Goal: Task Accomplishment & Management: Manage account settings

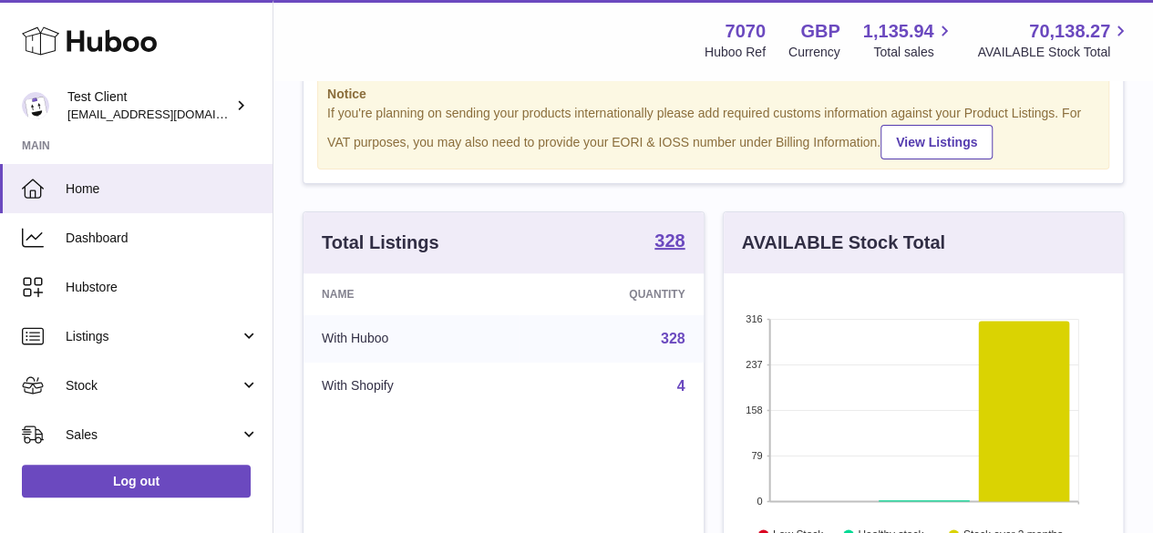
scroll to position [244, 0]
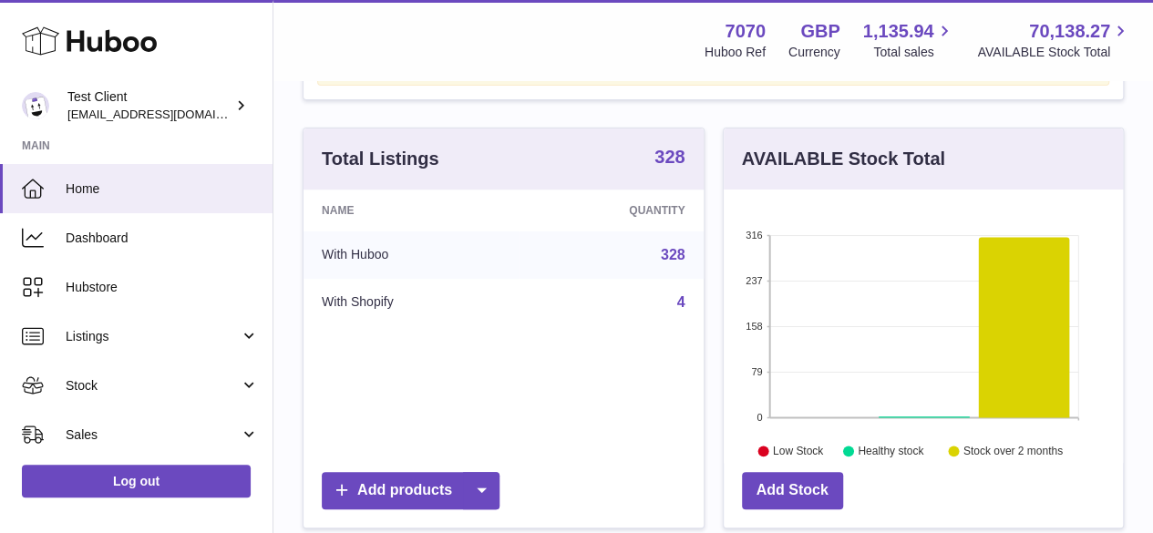
click at [669, 166] on strong "328" at bounding box center [669, 157] width 30 height 18
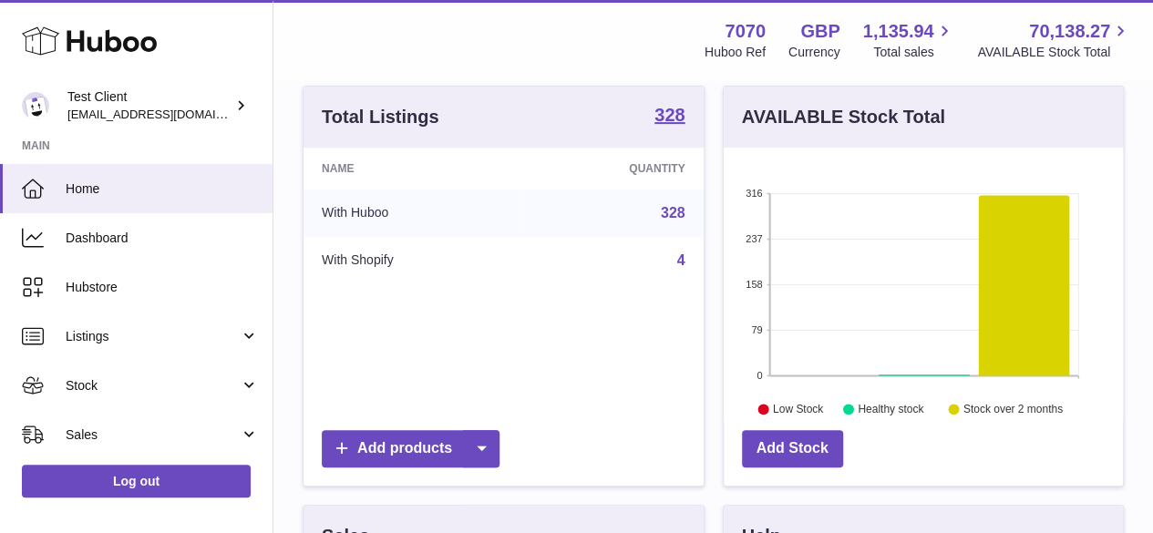
scroll to position [291, 0]
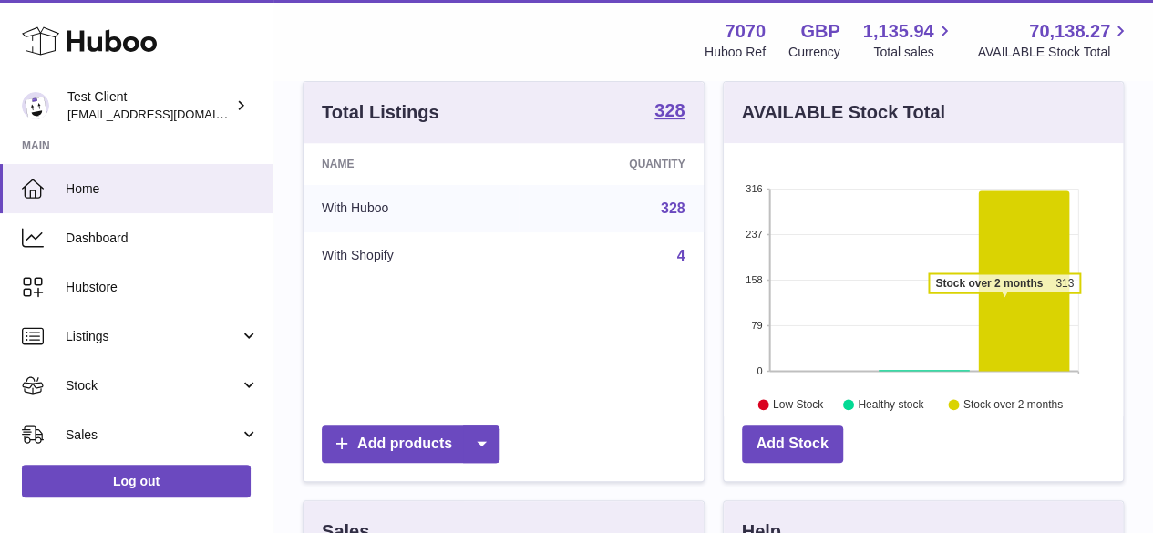
drag, startPoint x: 1032, startPoint y: 289, endPoint x: 1007, endPoint y: 309, distance: 31.7
click at [1007, 309] on icon at bounding box center [1023, 281] width 91 height 180
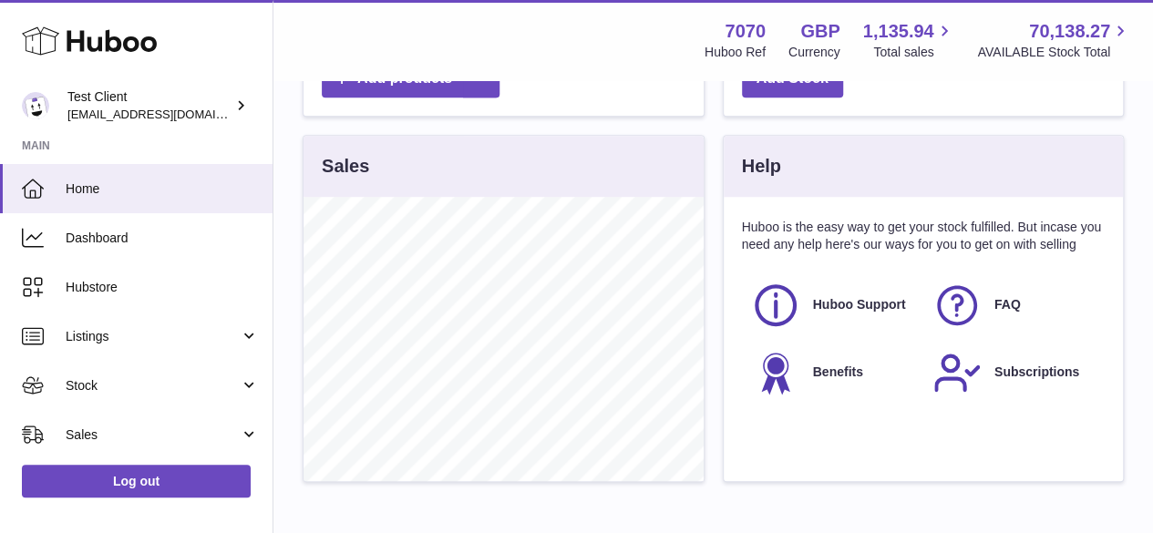
scroll to position [716, 0]
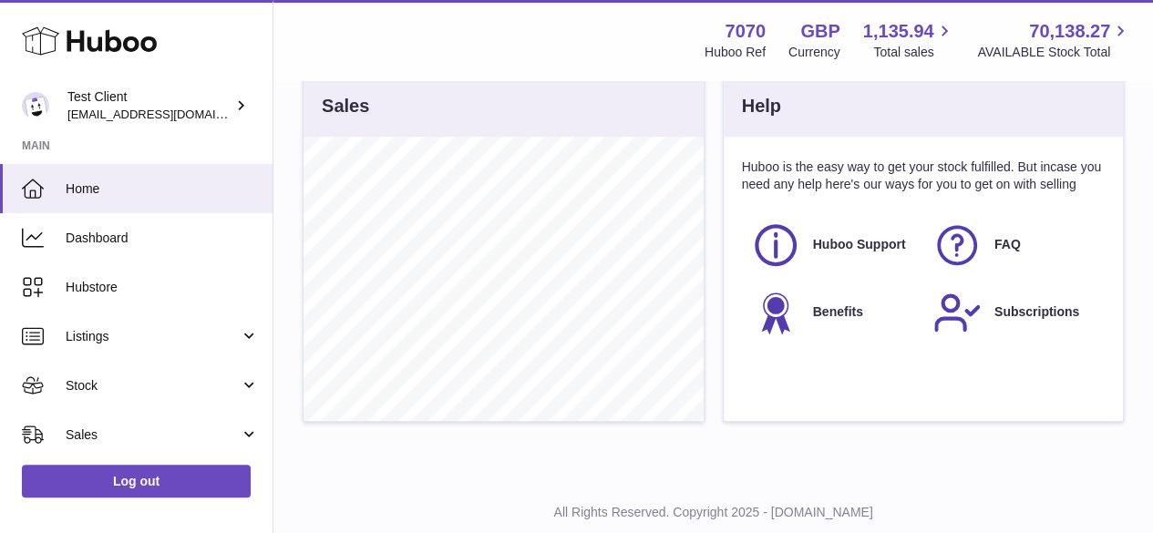
click at [969, 240] on div "Huboo is the easy way to get your stock fulfilled. But incase you need any help…" at bounding box center [924, 279] width 400 height 284
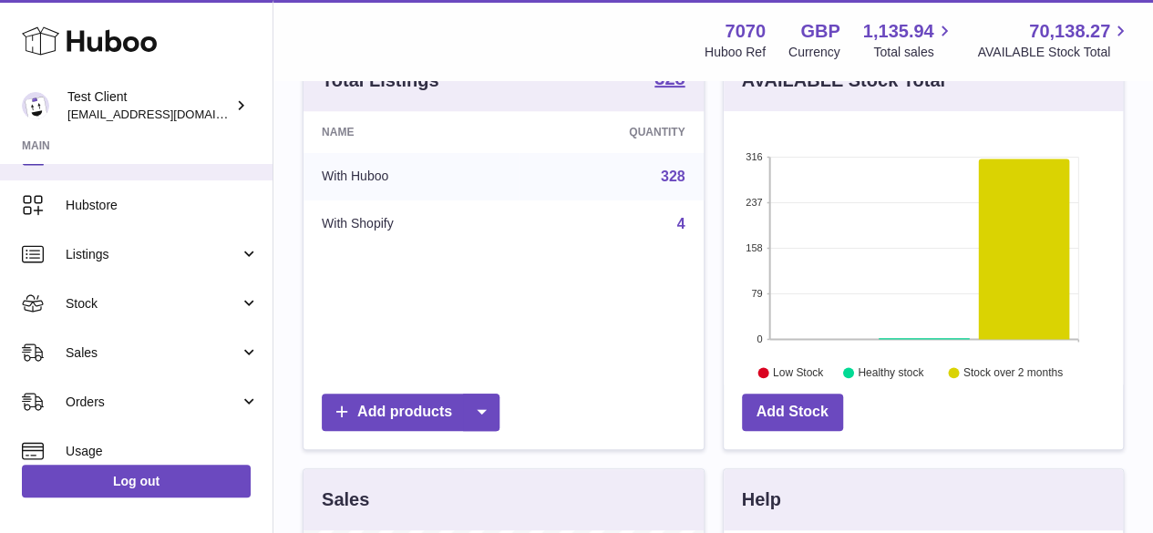
scroll to position [83, 0]
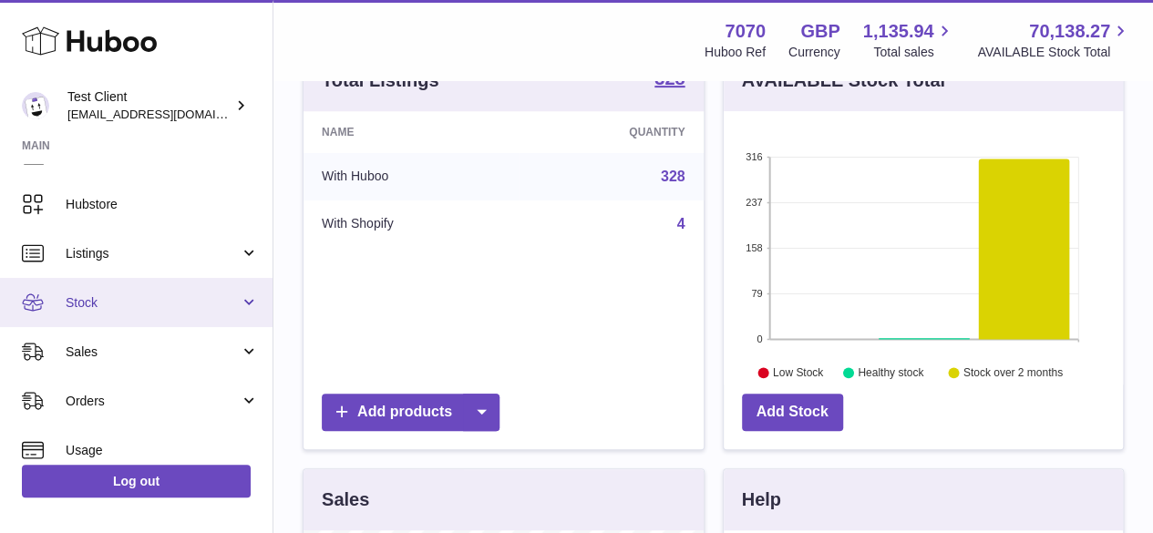
click at [173, 284] on link "Stock" at bounding box center [136, 302] width 273 height 49
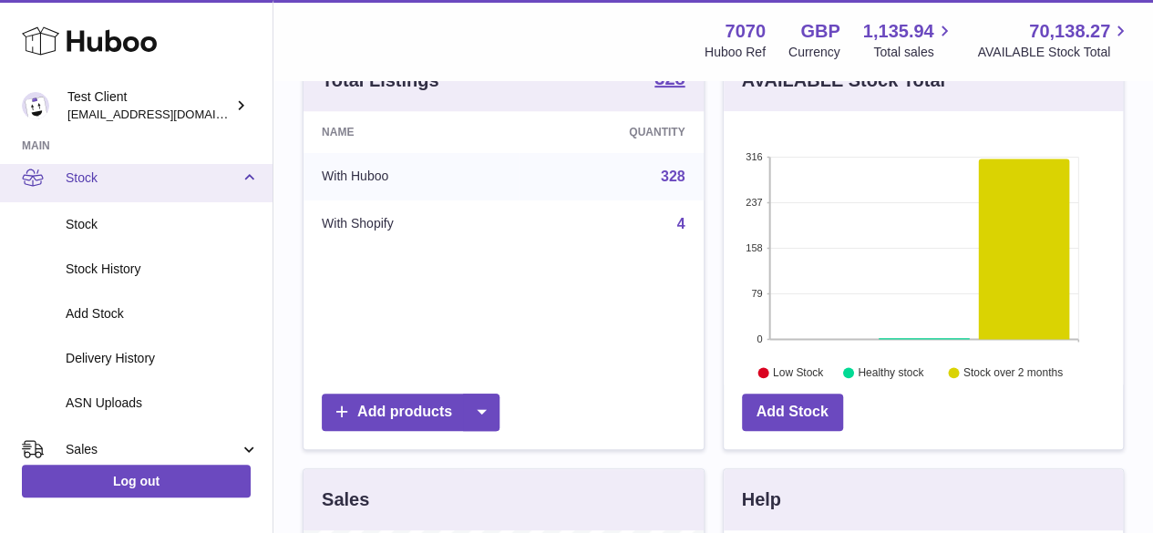
scroll to position [209, 0]
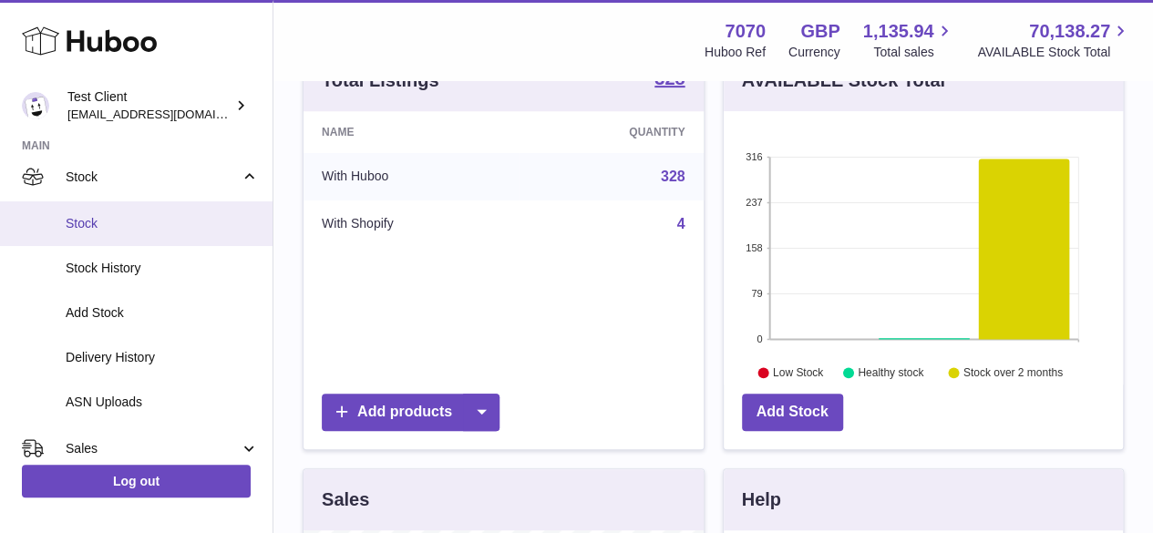
click at [178, 229] on span "Stock" at bounding box center [162, 223] width 193 height 17
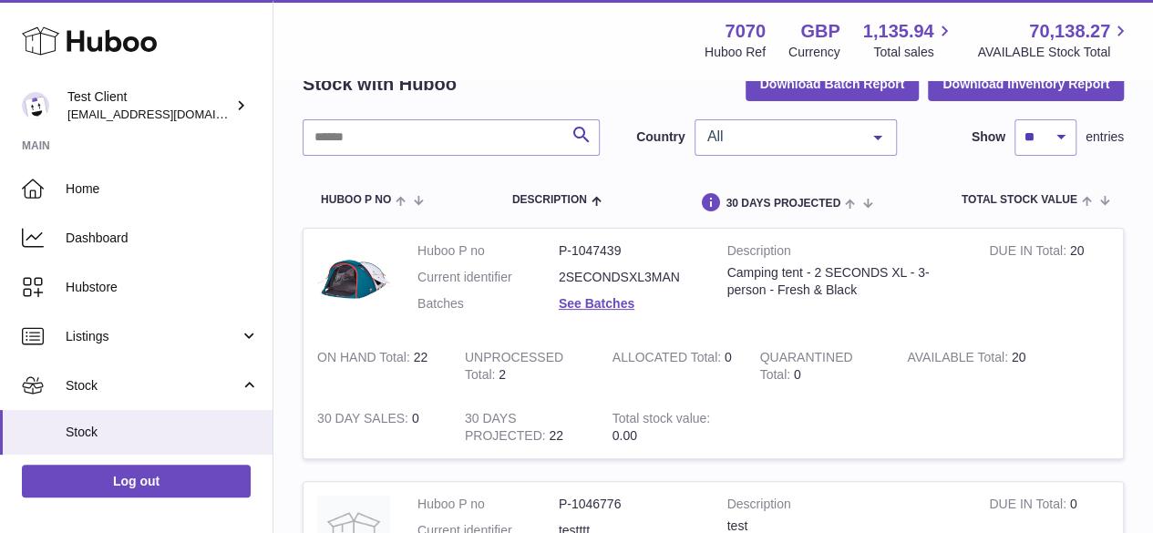
scroll to position [136, 0]
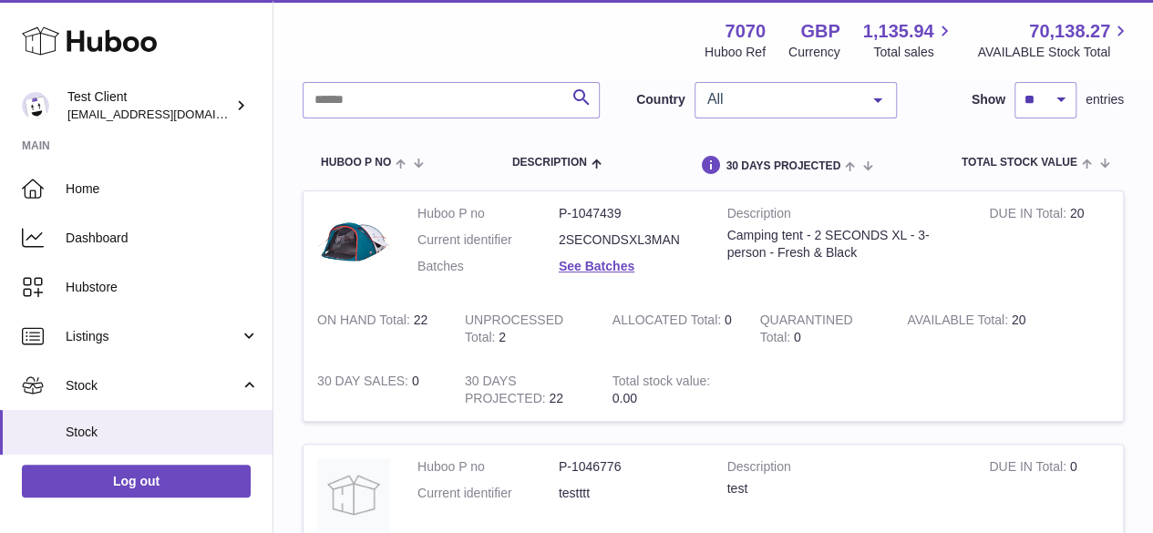
click at [390, 318] on strong "ON HAND Total" at bounding box center [365, 322] width 97 height 19
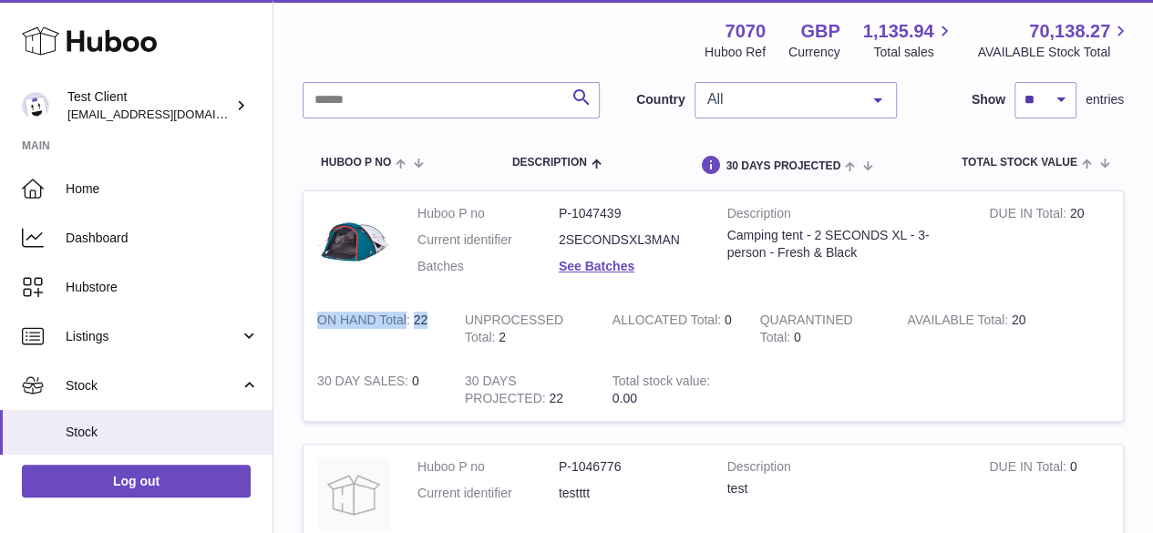
click at [390, 318] on strong "ON HAND Total" at bounding box center [365, 322] width 97 height 19
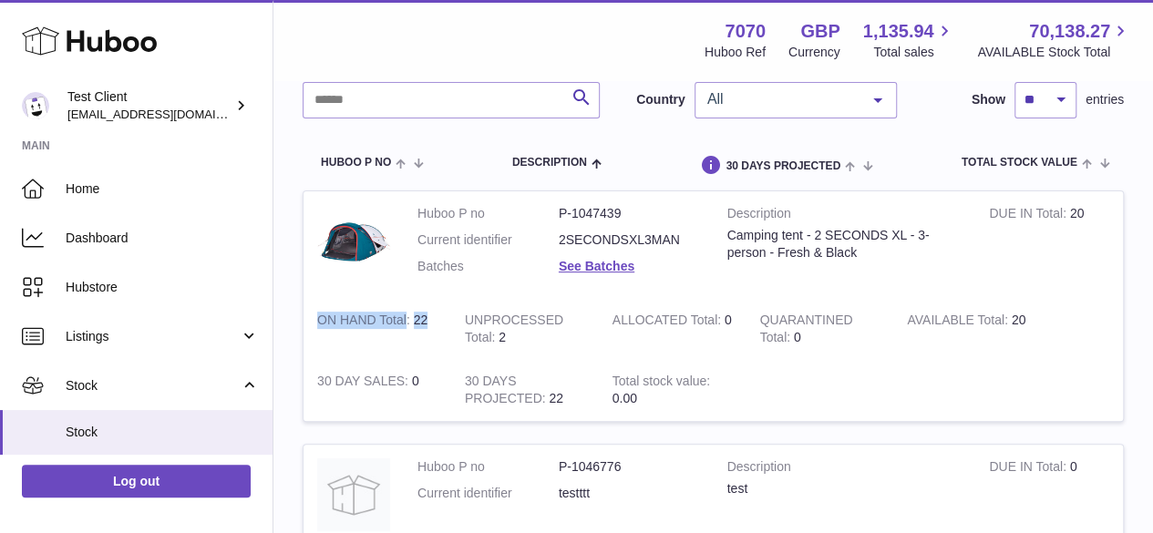
click at [388, 316] on strong "ON HAND Total" at bounding box center [365, 322] width 97 height 19
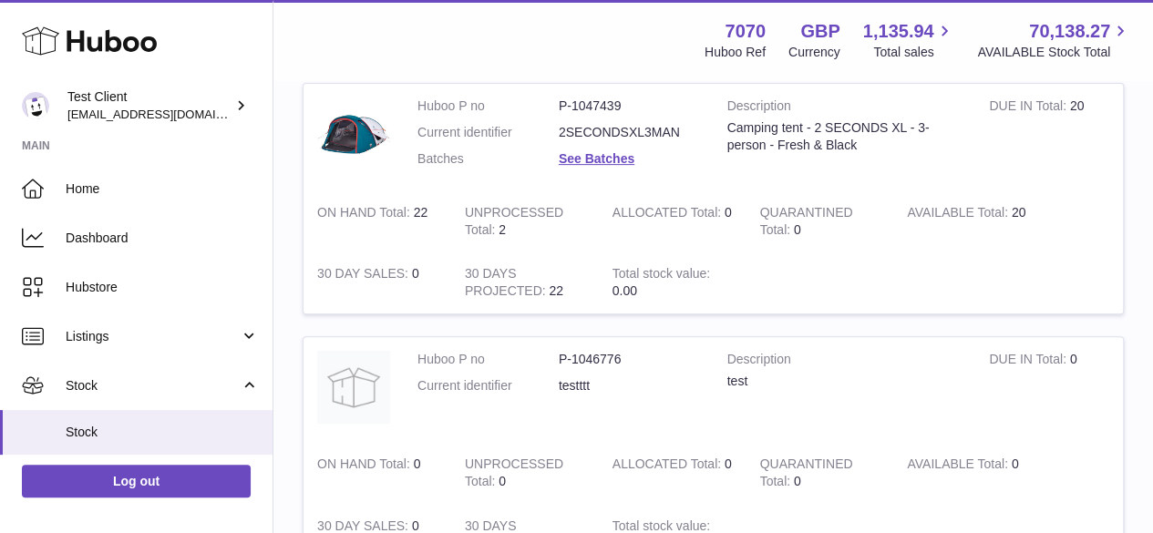
scroll to position [259, 0]
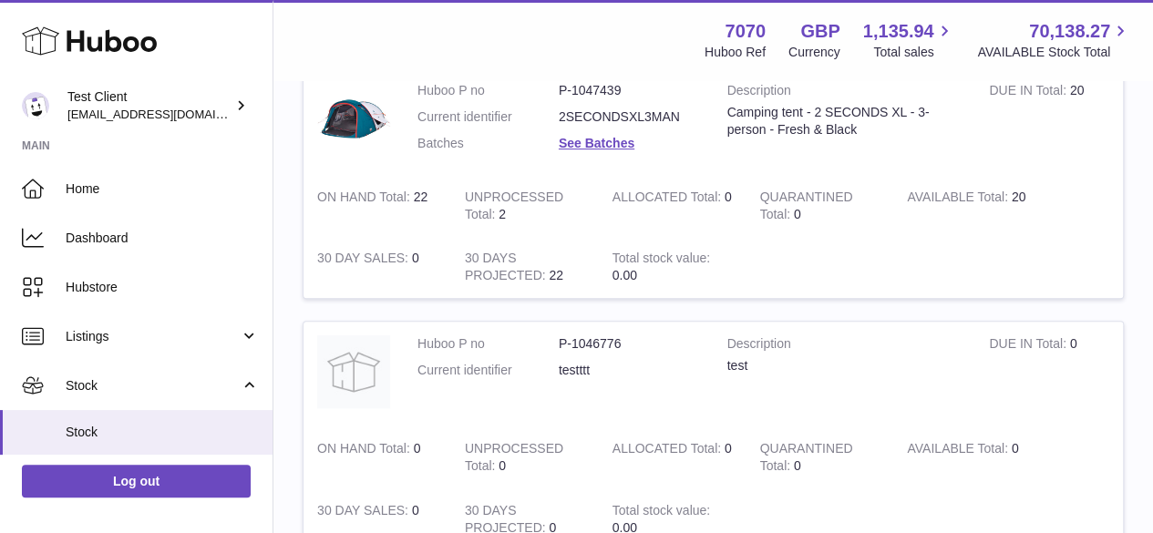
click at [653, 191] on strong "ALLOCATED Total" at bounding box center [669, 199] width 112 height 19
click at [651, 200] on strong "ALLOCATED Total" at bounding box center [669, 199] width 112 height 19
drag, startPoint x: 651, startPoint y: 200, endPoint x: 718, endPoint y: 191, distance: 68.1
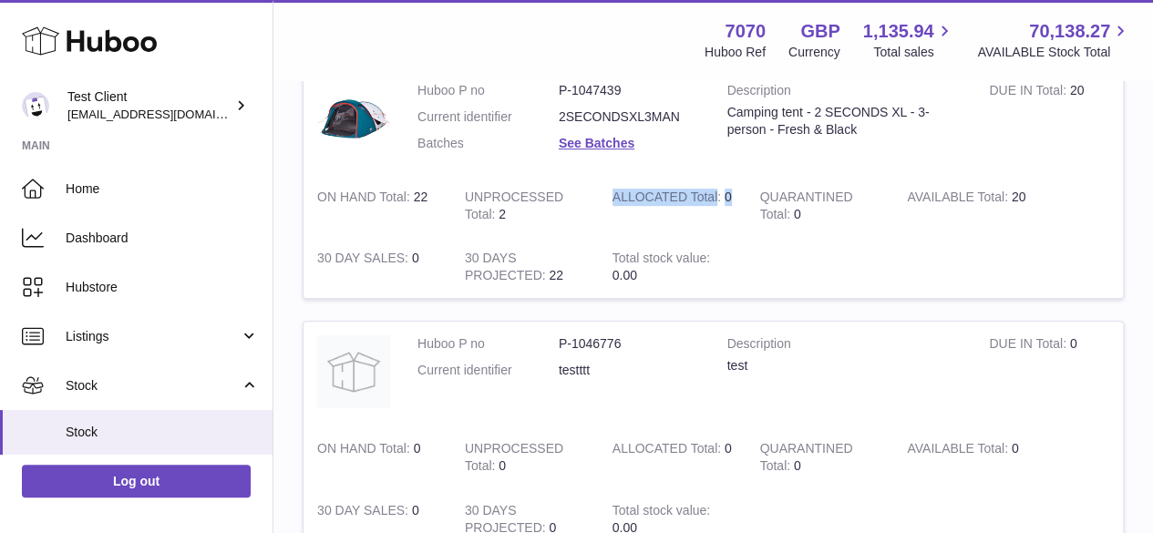
click at [718, 191] on strong "ALLOCATED Total" at bounding box center [669, 199] width 112 height 19
drag, startPoint x: 991, startPoint y: 194, endPoint x: 1011, endPoint y: 209, distance: 24.8
click at [1011, 209] on td "AVAILABLE Total 20" at bounding box center [967, 206] width 148 height 62
click at [1012, 206] on td "AVAILABLE Total 20" at bounding box center [967, 206] width 148 height 62
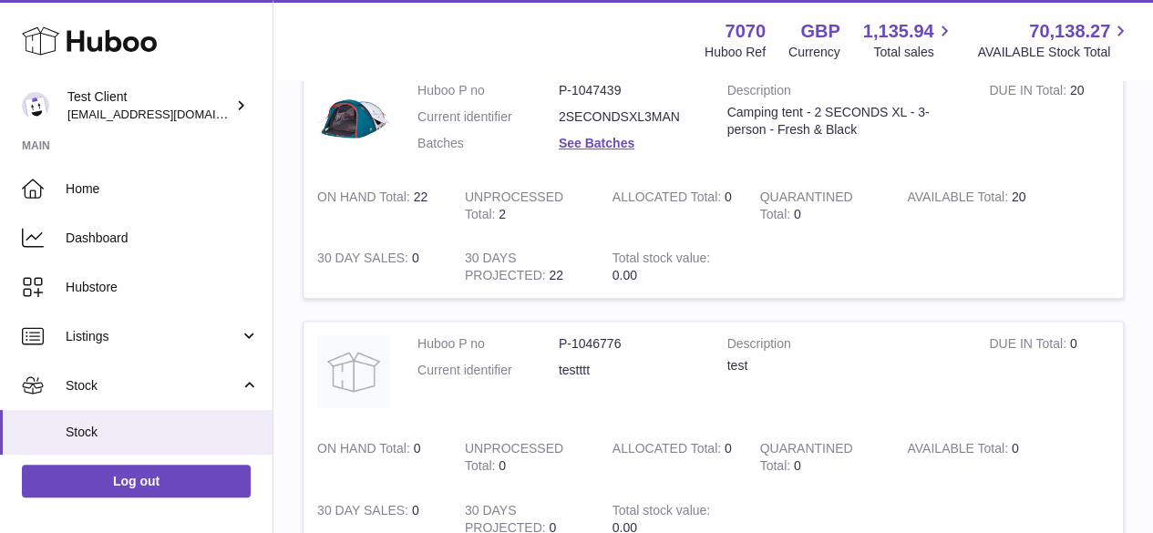
drag, startPoint x: 808, startPoint y: 214, endPoint x: 779, endPoint y: 196, distance: 33.6
click at [779, 196] on td "QUARANTINED Total 0" at bounding box center [820, 206] width 148 height 62
click at [779, 196] on strong "QUARANTINED Total" at bounding box center [805, 208] width 93 height 36
drag, startPoint x: 779, startPoint y: 196, endPoint x: 794, endPoint y: 208, distance: 18.8
click at [794, 208] on strong "QUARANTINED Total" at bounding box center [805, 208] width 93 height 36
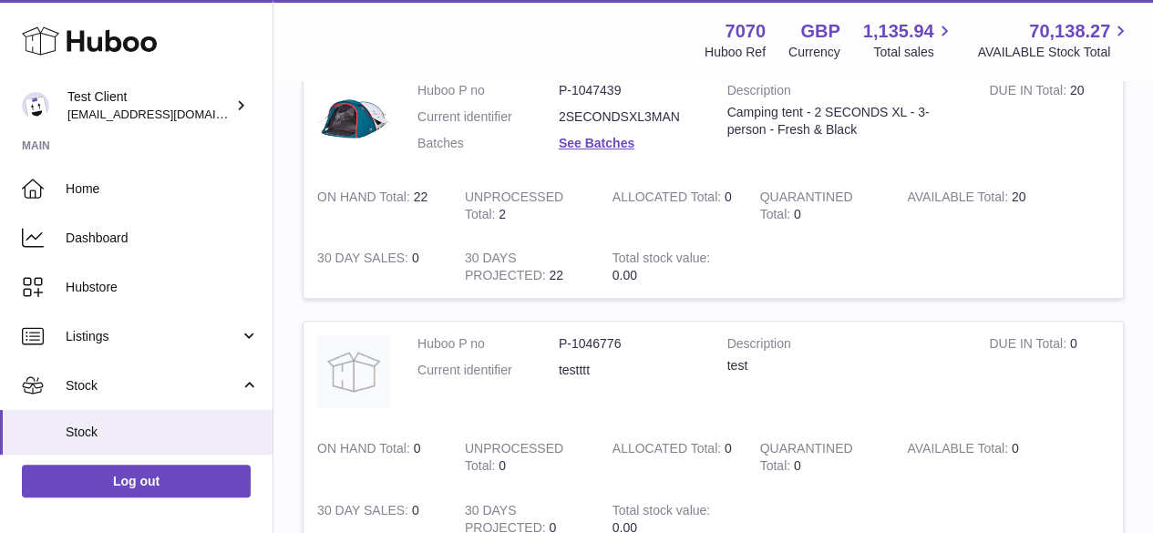
click at [794, 208] on strong "QUARANTINED Total" at bounding box center [805, 208] width 93 height 36
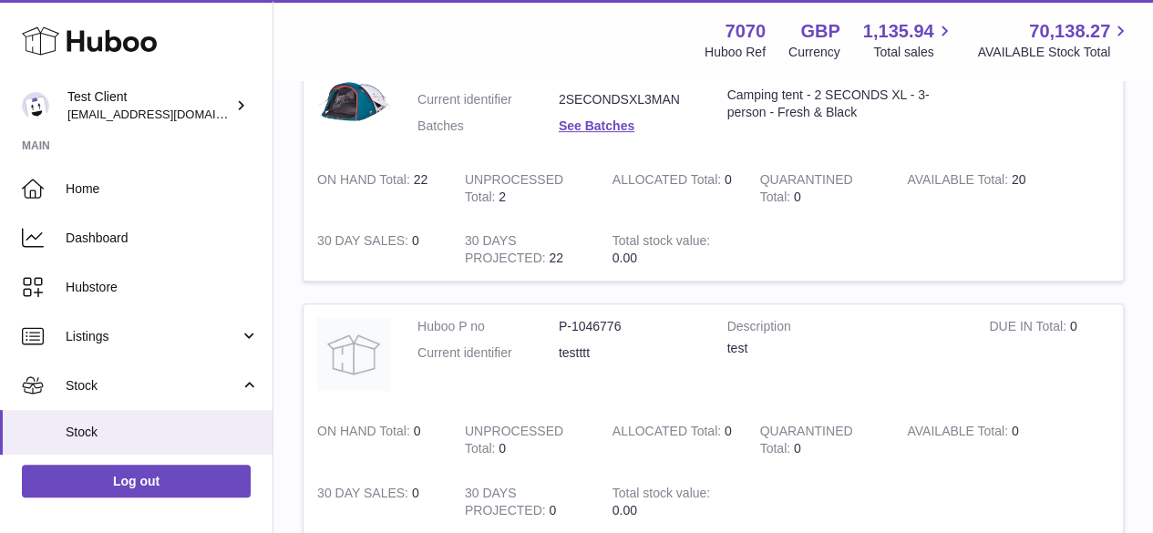
scroll to position [220, 0]
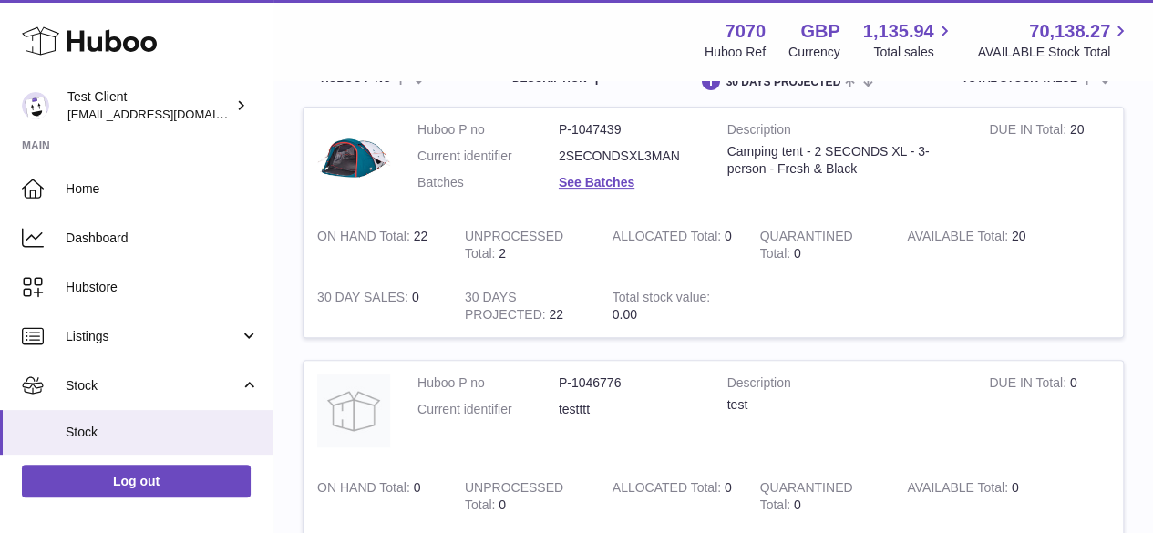
click at [353, 291] on strong "30 DAY SALES" at bounding box center [364, 299] width 95 height 19
drag, startPoint x: 353, startPoint y: 291, endPoint x: 410, endPoint y: 314, distance: 62.1
click at [410, 314] on td "30 DAY SALES 0" at bounding box center [378, 306] width 148 height 62
drag, startPoint x: 479, startPoint y: 291, endPoint x: 553, endPoint y: 314, distance: 77.3
click at [553, 314] on td "30 DAYS PROJECTED 22" at bounding box center [525, 306] width 148 height 62
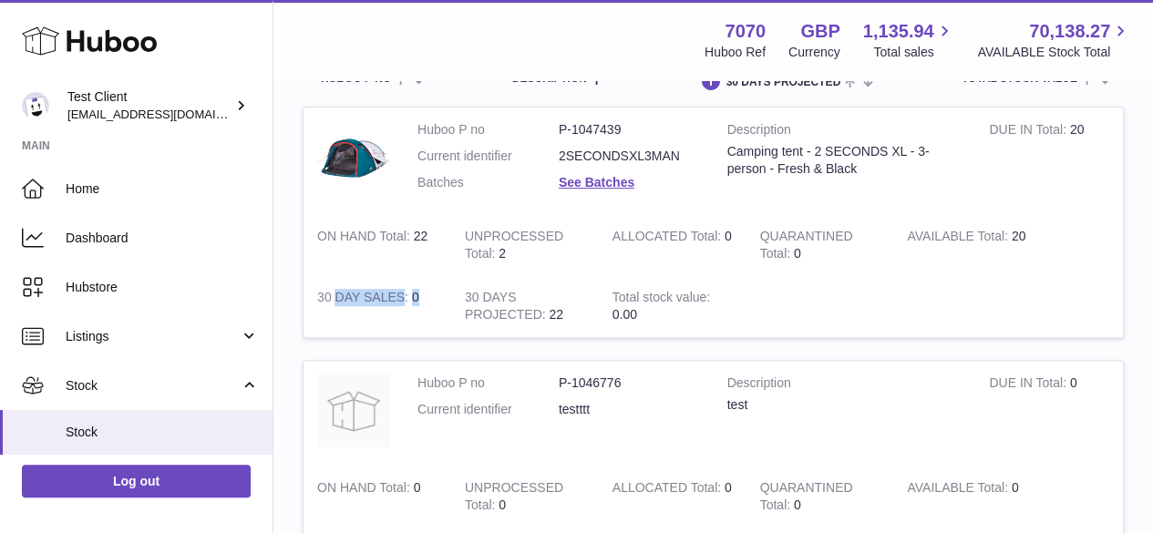
click at [553, 314] on td "30 DAYS PROJECTED 22" at bounding box center [525, 306] width 148 height 62
drag, startPoint x: 571, startPoint y: 310, endPoint x: 463, endPoint y: 314, distance: 107.7
click at [463, 314] on td "30 DAYS PROJECTED 22" at bounding box center [525, 306] width 148 height 62
click at [364, 304] on strong "30 DAY SALES" at bounding box center [364, 299] width 95 height 19
click at [493, 249] on strong "UNPROCESSED Total" at bounding box center [514, 247] width 98 height 36
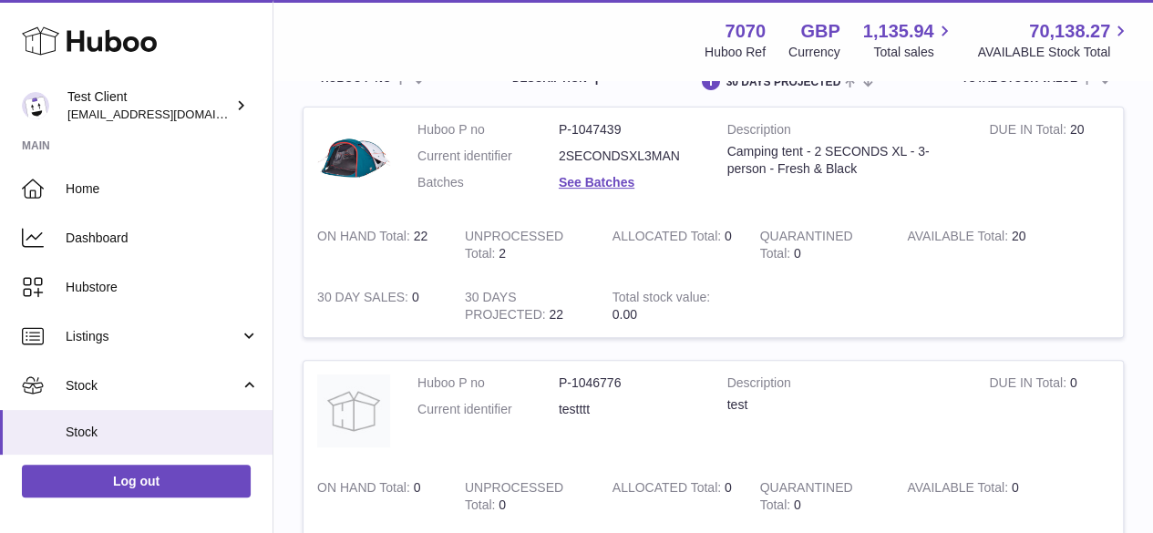
click at [493, 249] on strong "UNPROCESSED Total" at bounding box center [514, 247] width 98 height 36
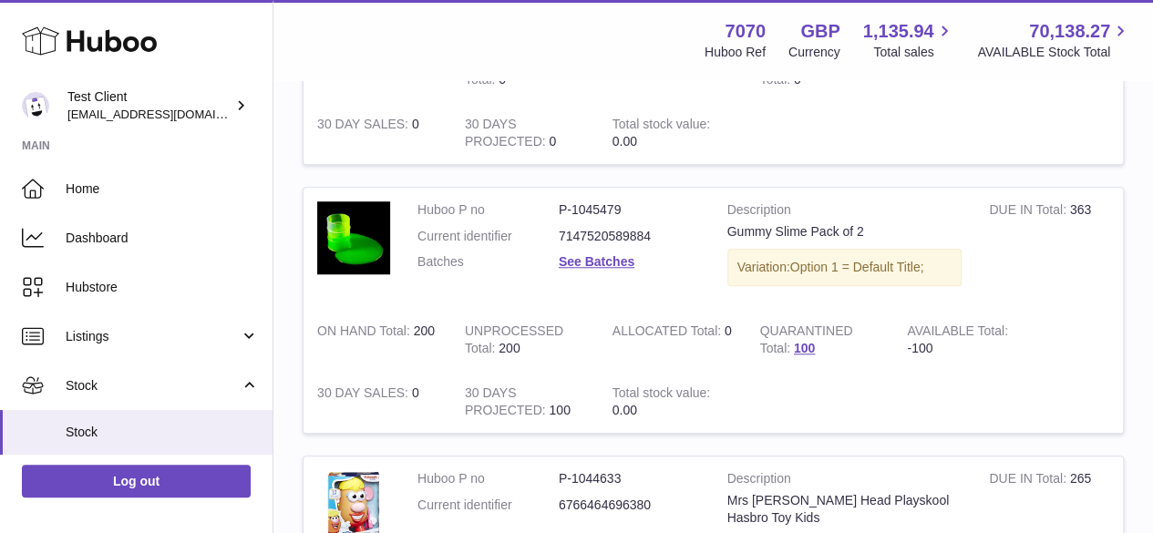
scroll to position [641, 0]
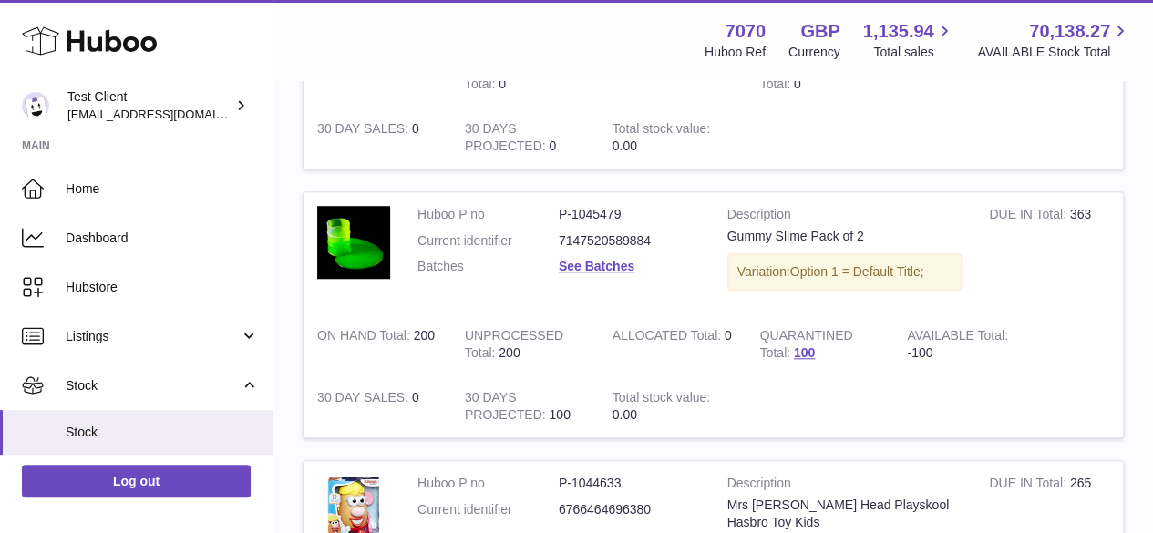
click at [1066, 208] on strong "DUE IN Total" at bounding box center [1029, 216] width 80 height 19
click at [1057, 218] on strong "DUE IN Total" at bounding box center [1029, 216] width 80 height 19
drag, startPoint x: 1057, startPoint y: 218, endPoint x: 1077, endPoint y: 216, distance: 20.1
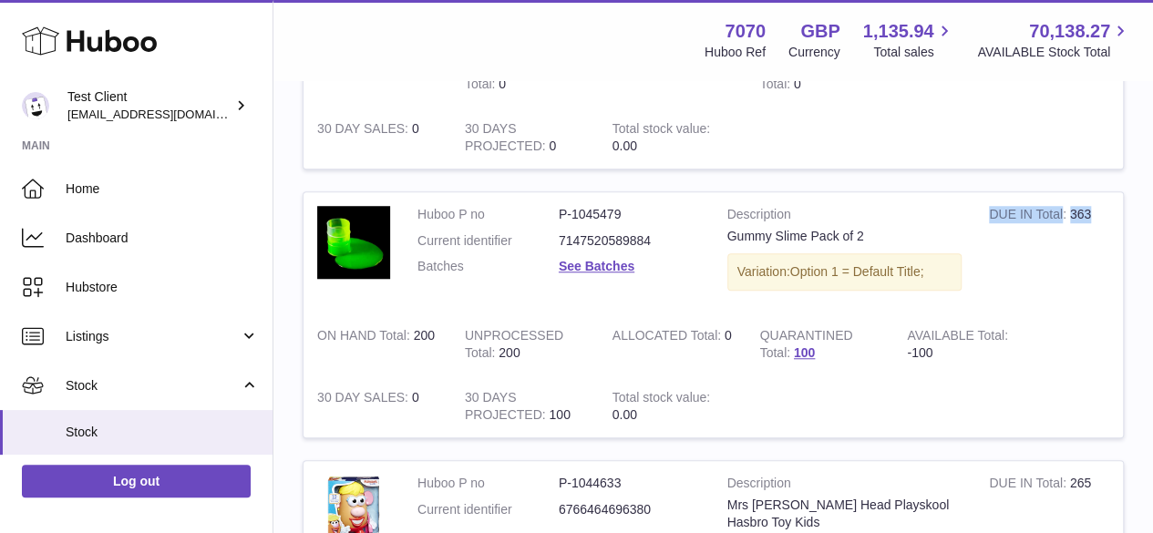
click at [1077, 216] on td "DUE IN Total 363" at bounding box center [1049, 253] width 148 height 122
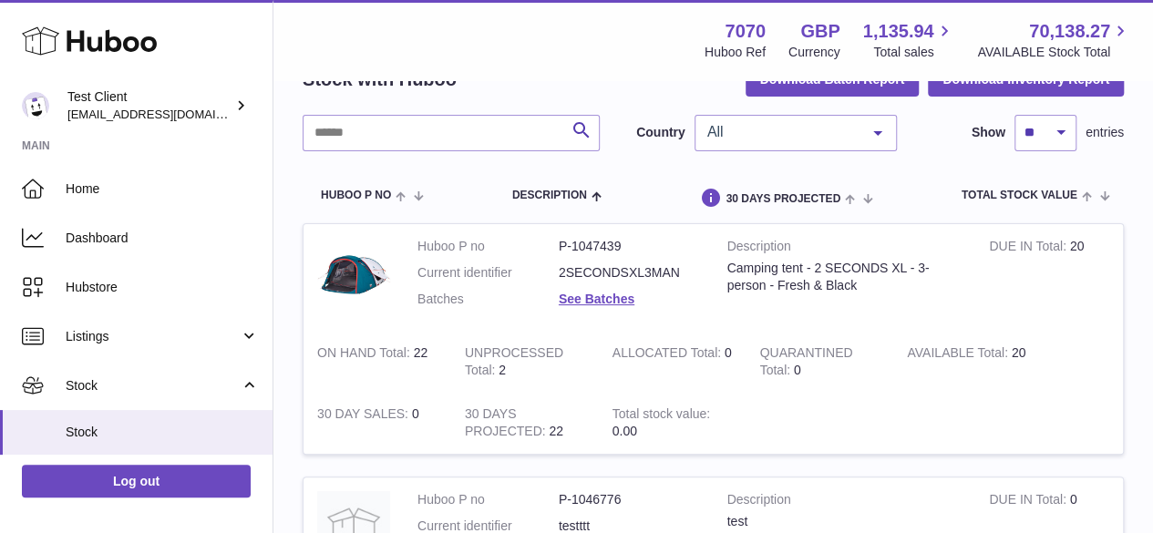
scroll to position [100, 0]
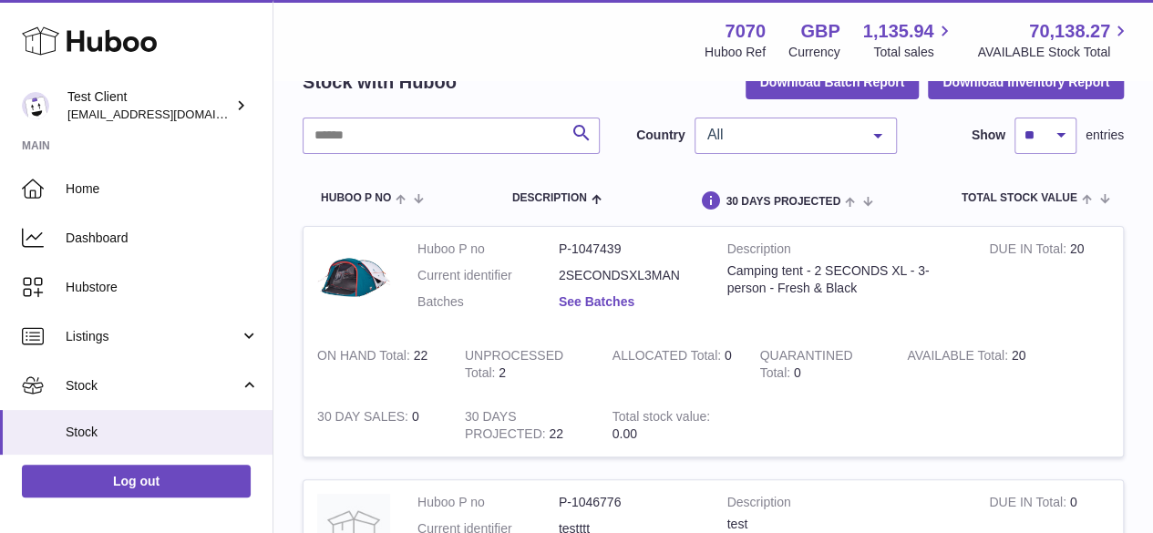
click at [591, 301] on link "See Batches" at bounding box center [597, 301] width 76 height 15
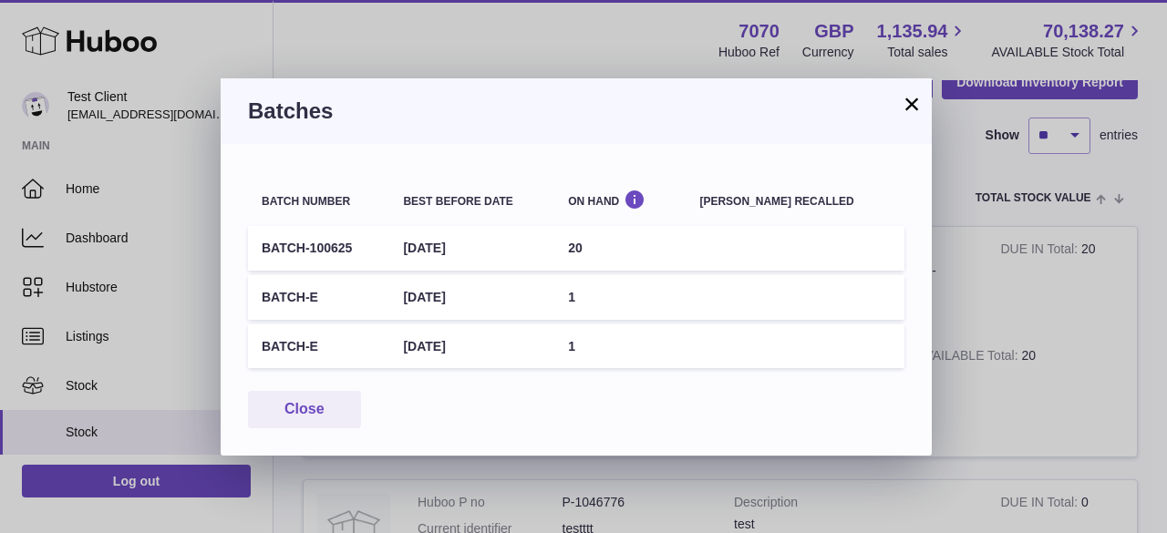
click at [899, 104] on h3 "Batches" at bounding box center [576, 111] width 656 height 29
click at [902, 103] on button "×" at bounding box center [912, 104] width 22 height 22
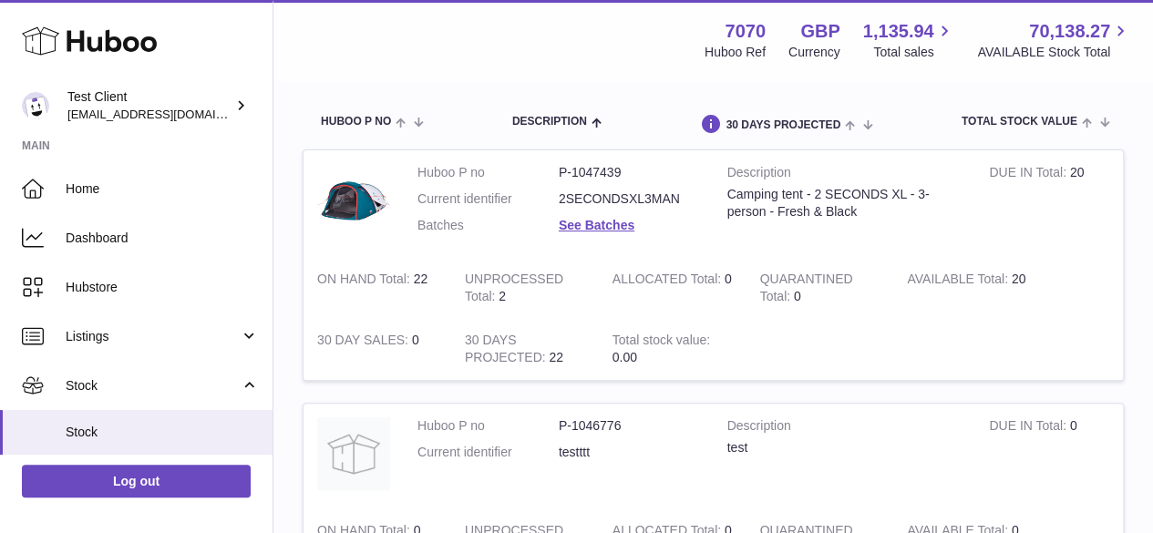
scroll to position [155, 0]
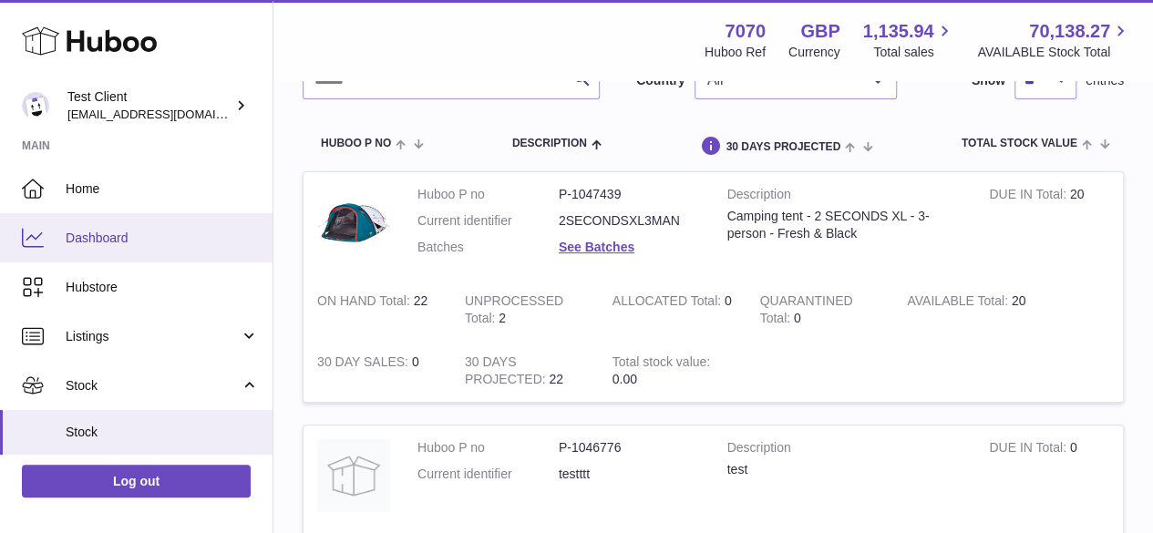
click at [206, 252] on link "Dashboard" at bounding box center [136, 237] width 273 height 49
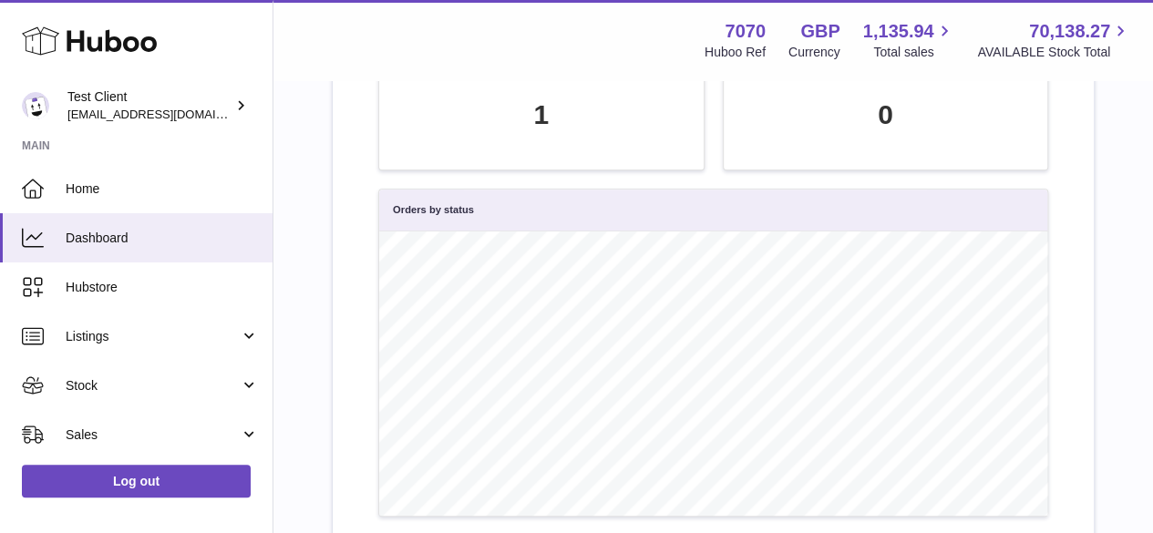
scroll to position [450, 0]
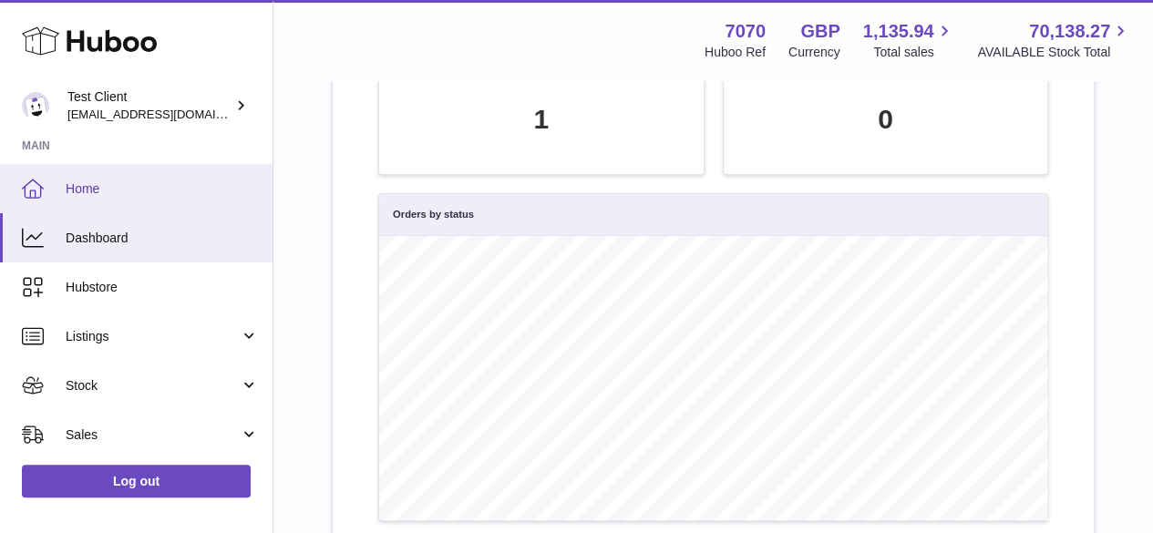
click at [140, 170] on link "Home" at bounding box center [136, 188] width 273 height 49
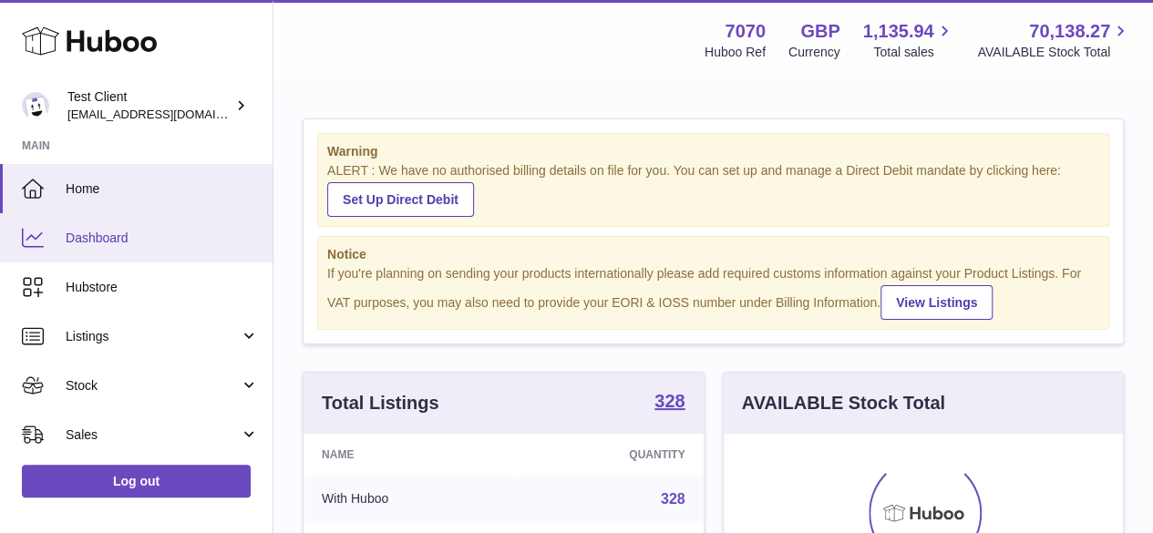
click at [128, 234] on span "Dashboard" at bounding box center [162, 238] width 193 height 17
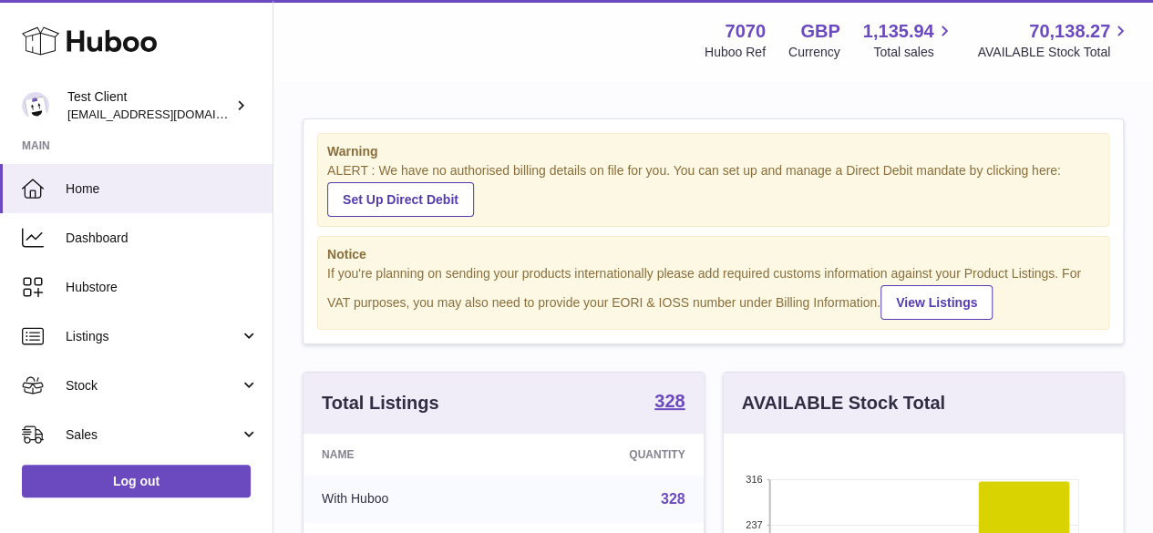
scroll to position [284, 399]
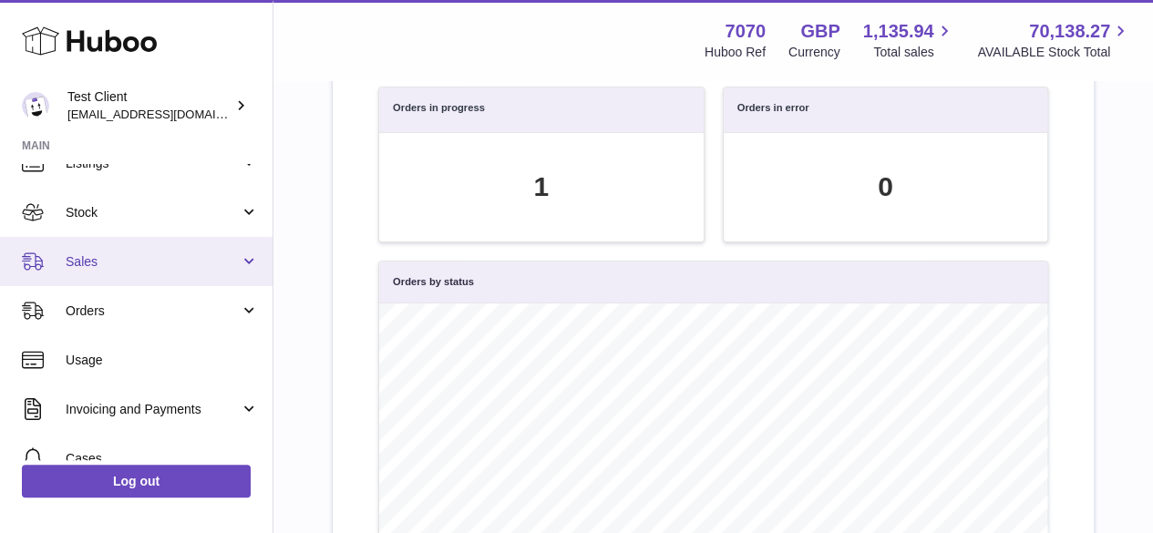
scroll to position [174, 0]
click at [140, 258] on span "Sales" at bounding box center [153, 260] width 174 height 17
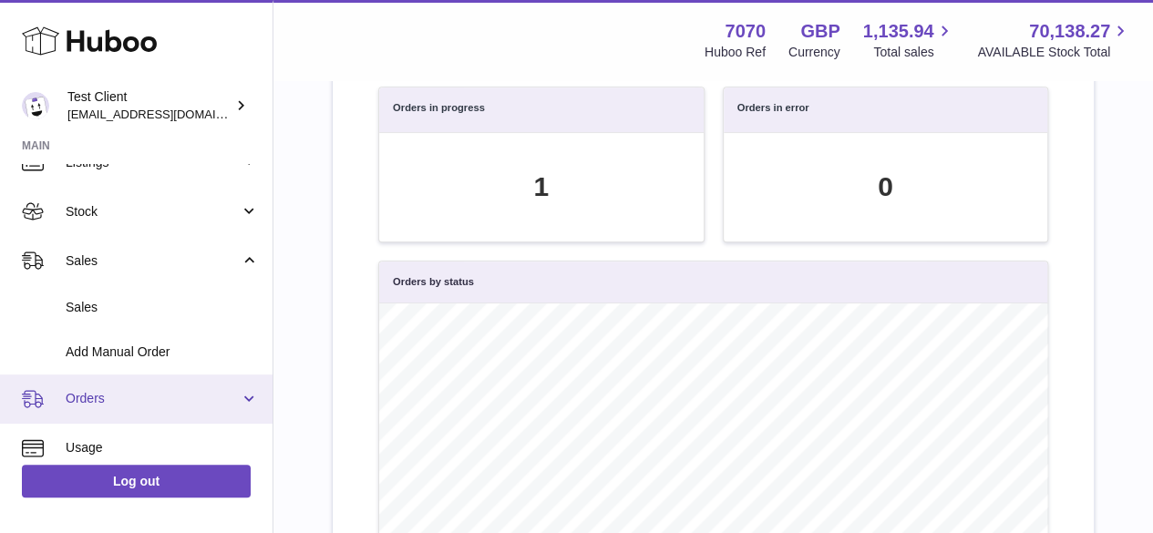
click at [112, 387] on link "Orders" at bounding box center [136, 399] width 273 height 49
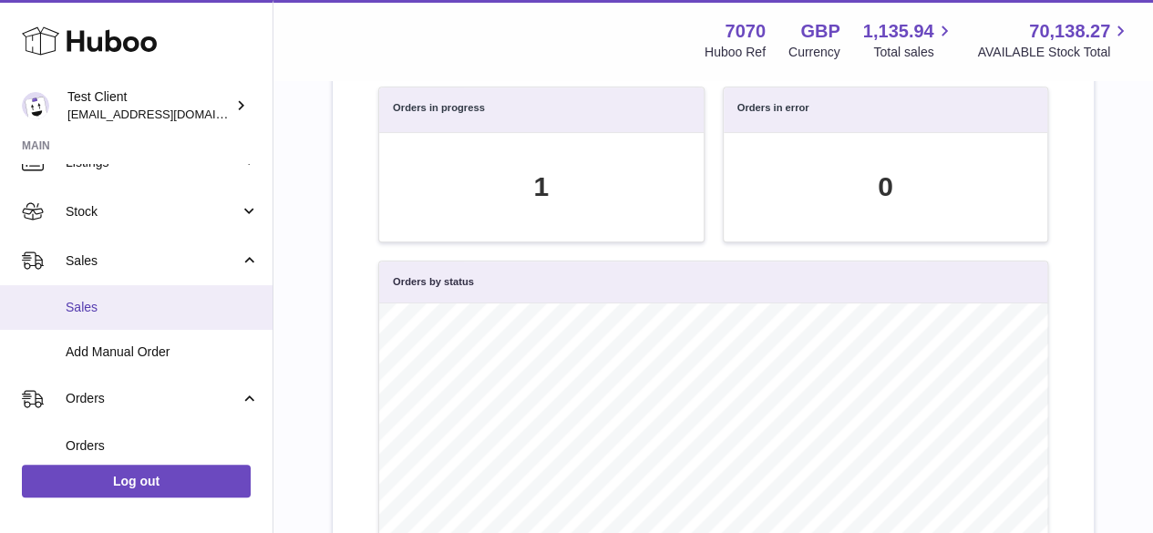
scroll to position [215, 0]
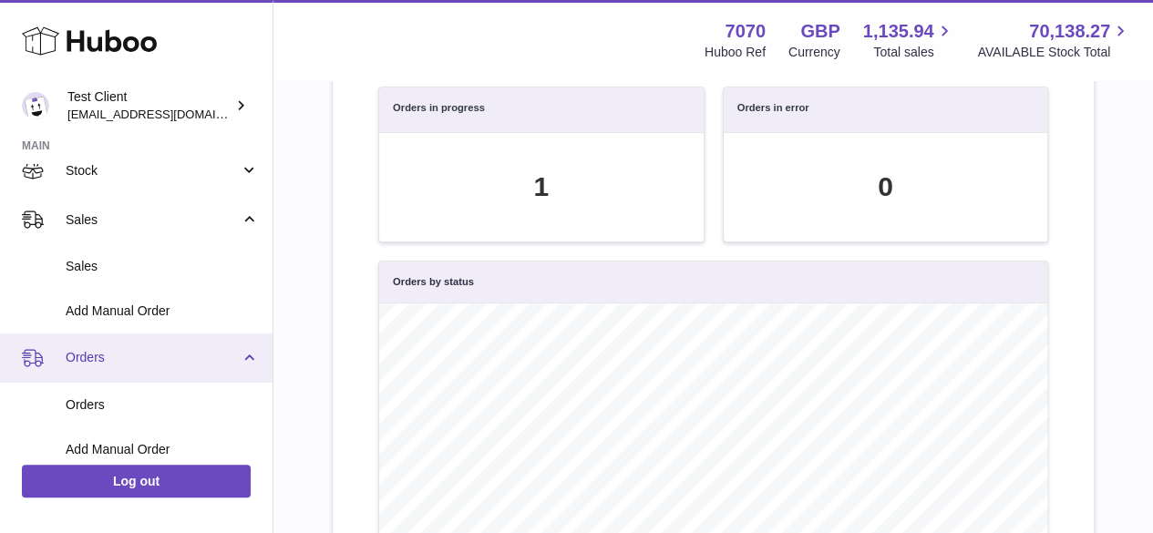
click at [98, 366] on span "Orders" at bounding box center [153, 357] width 174 height 17
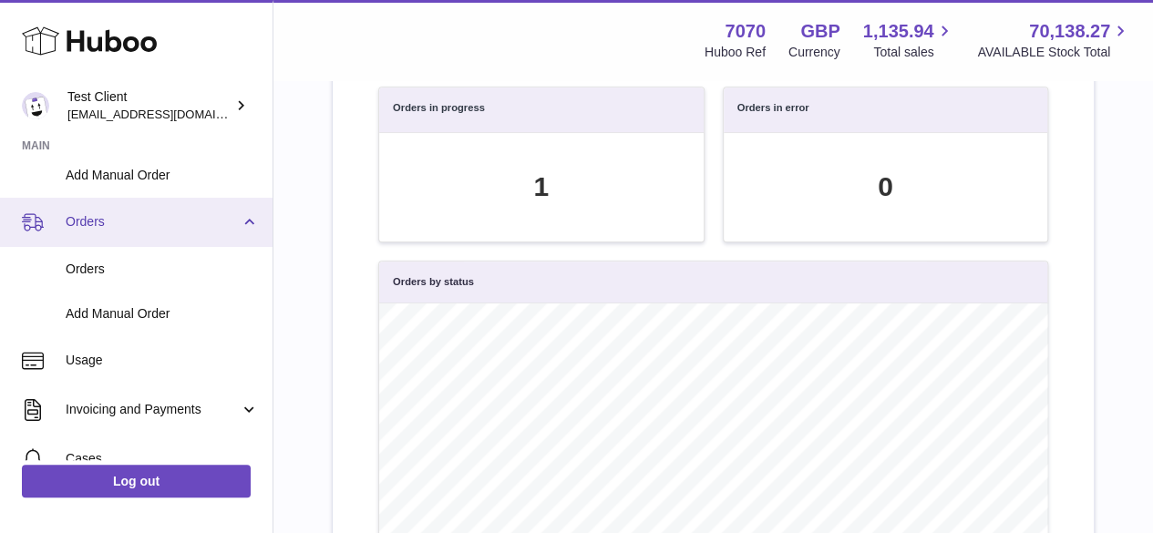
scroll to position [352, 0]
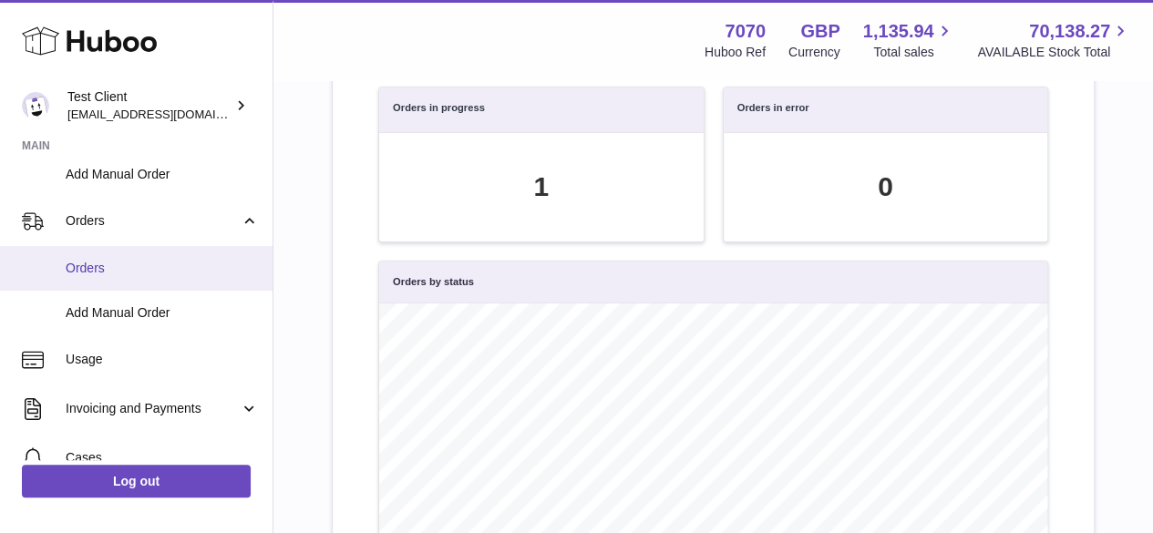
click at [117, 274] on span "Orders" at bounding box center [162, 268] width 193 height 17
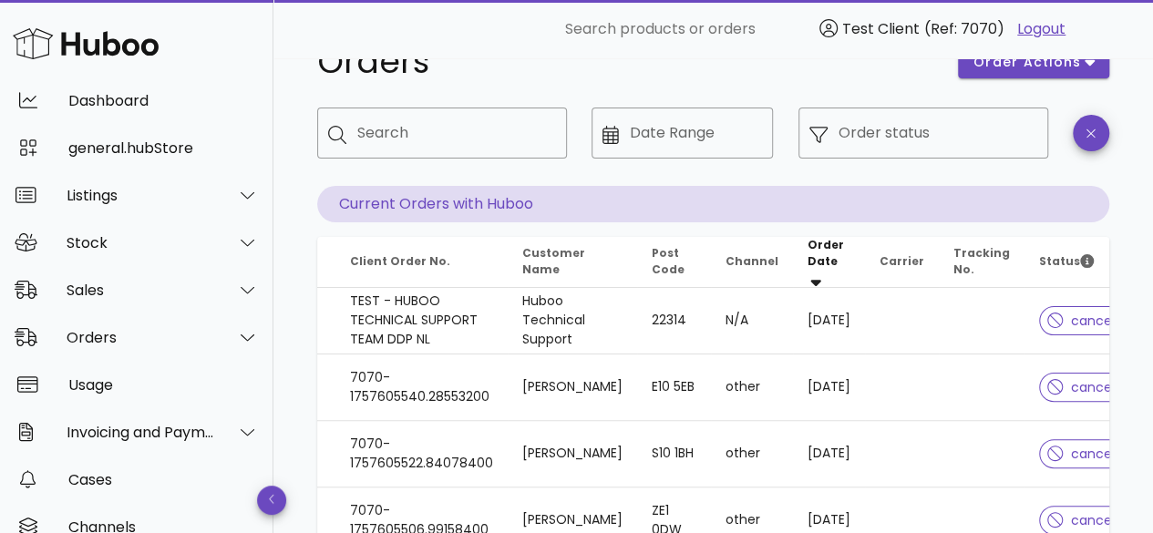
scroll to position [77, 0]
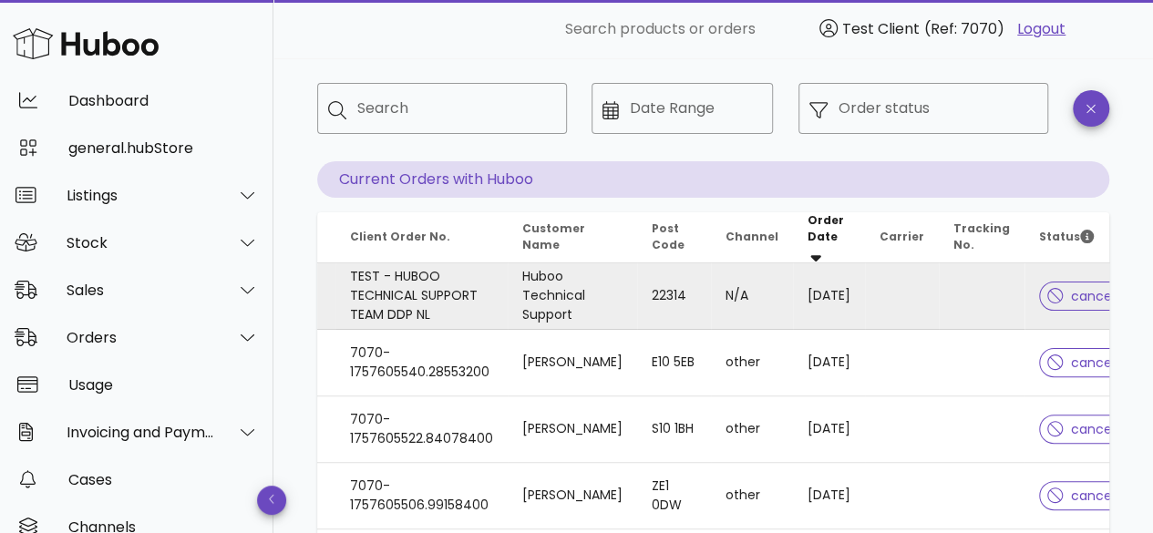
click at [578, 312] on td "Huboo Technical Support" at bounding box center [572, 296] width 129 height 67
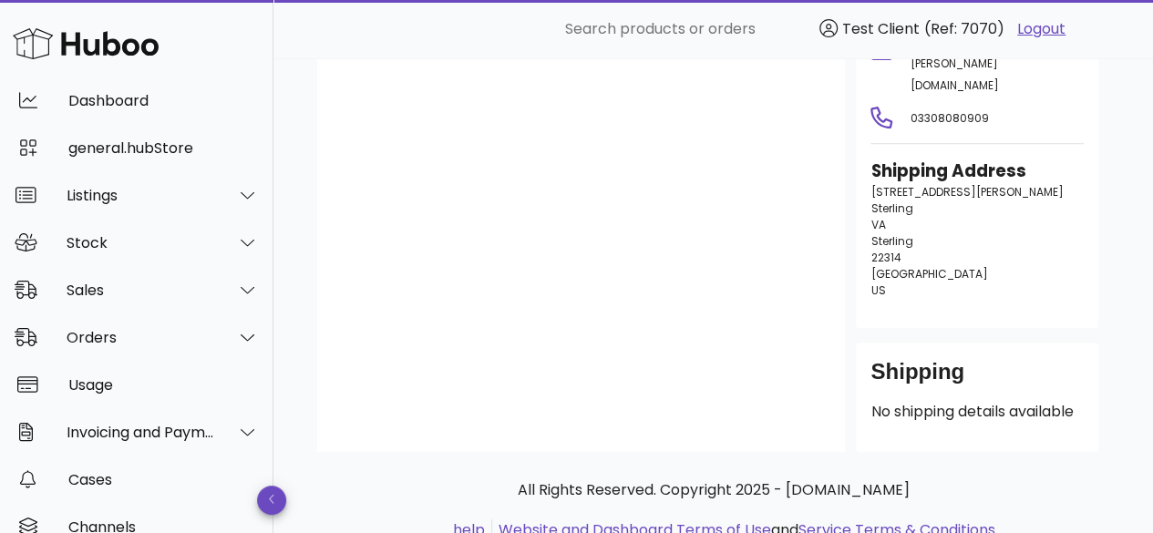
scroll to position [195, 0]
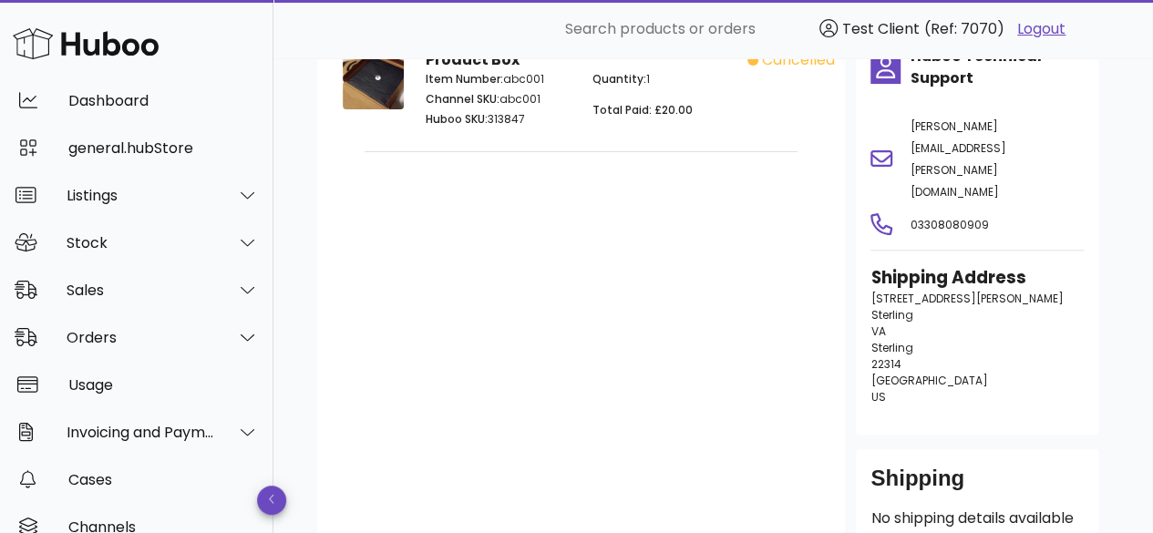
click at [895, 466] on div "Shipping No shipping details available" at bounding box center [977, 503] width 242 height 109
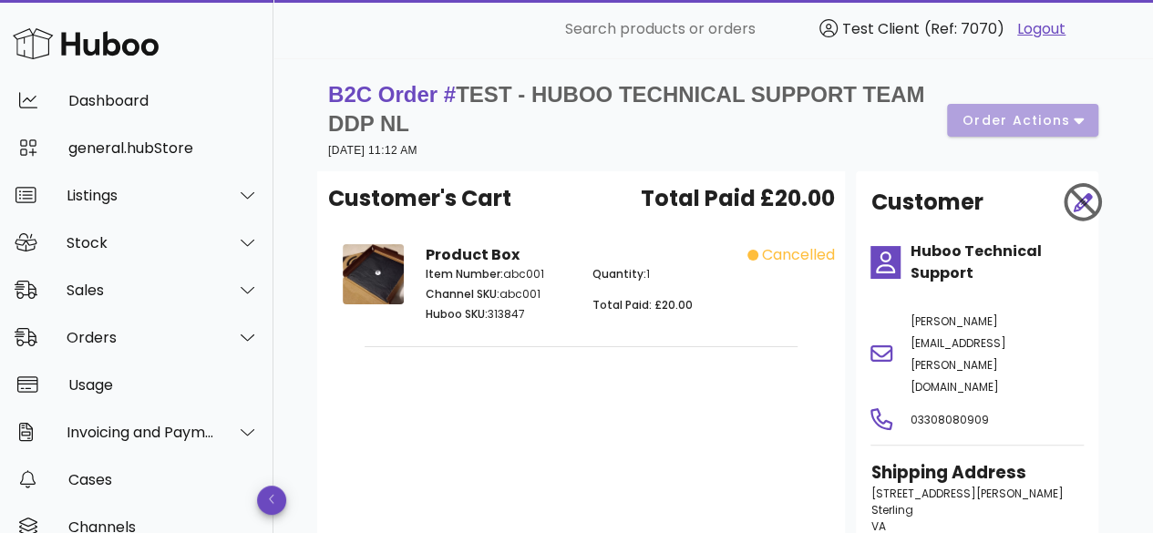
scroll to position [1, 0]
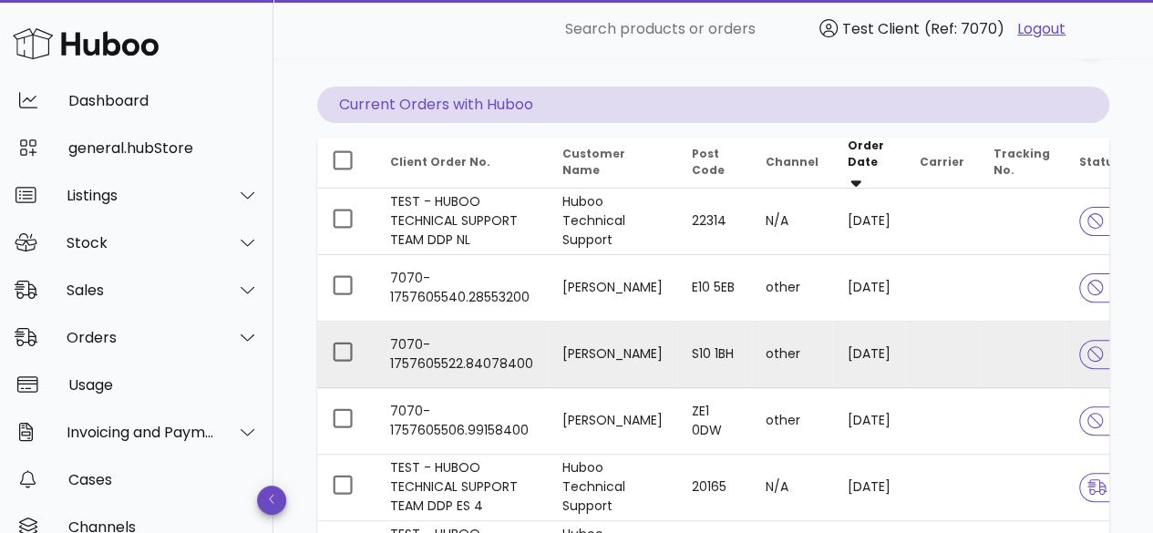
click at [751, 367] on td "other" at bounding box center [792, 355] width 82 height 67
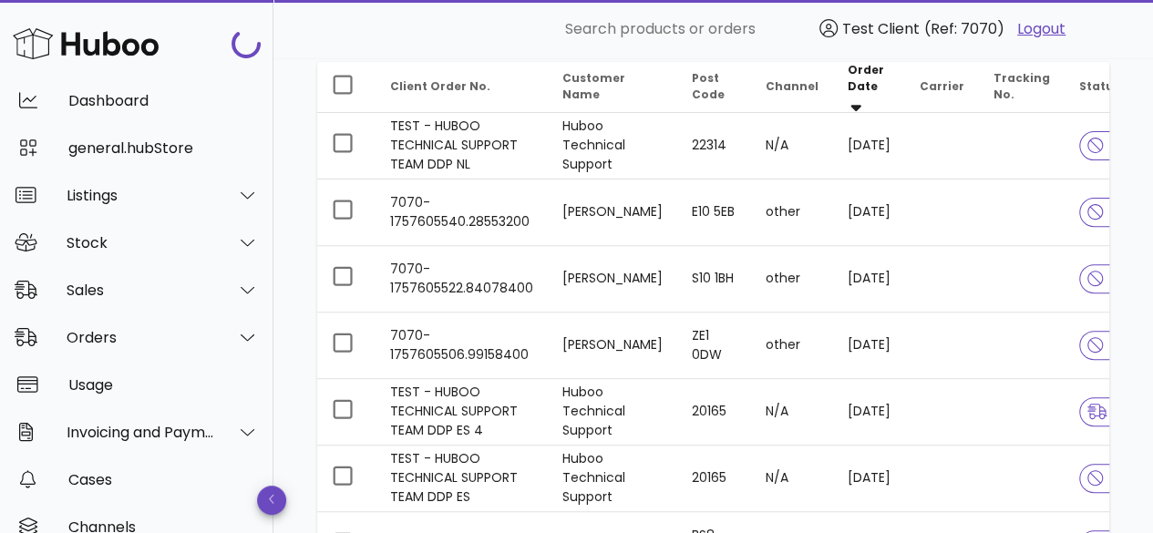
scroll to position [152, 0]
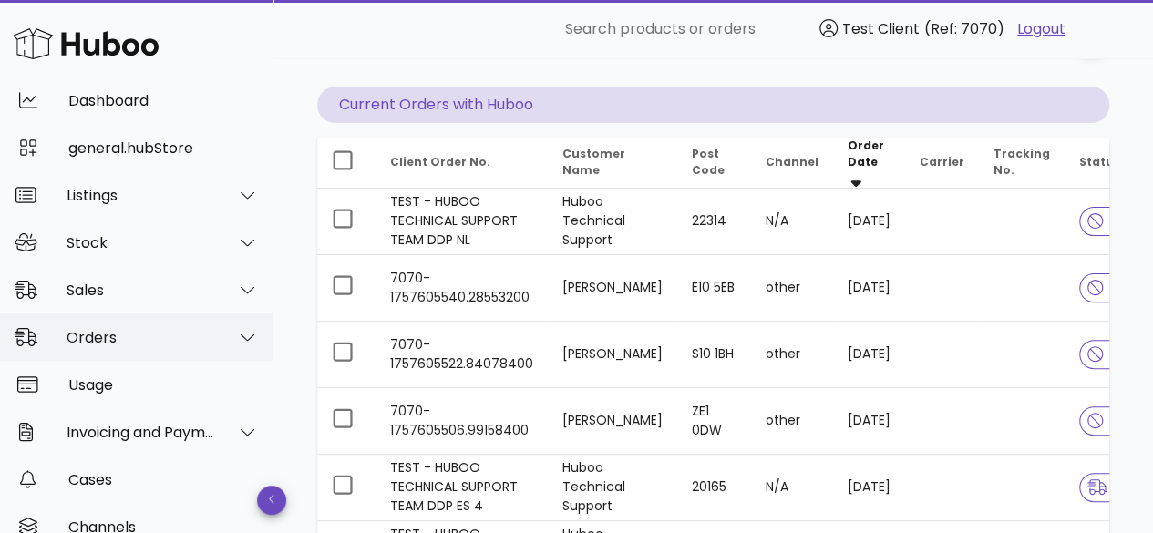
click at [215, 330] on div at bounding box center [237, 337] width 44 height 46
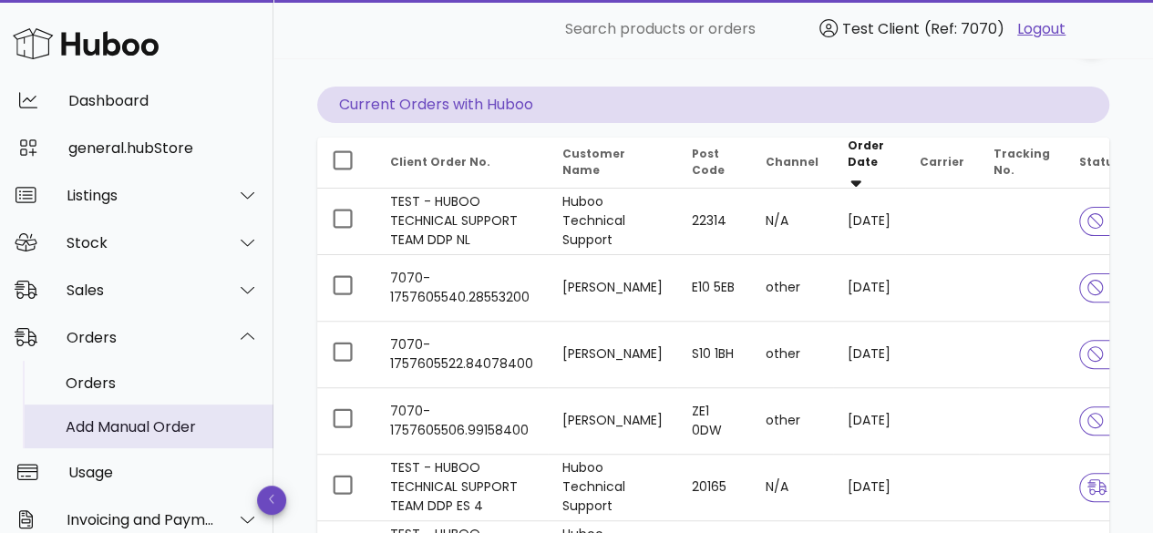
click at [173, 415] on div "Add Manual Order" at bounding box center [162, 426] width 193 height 39
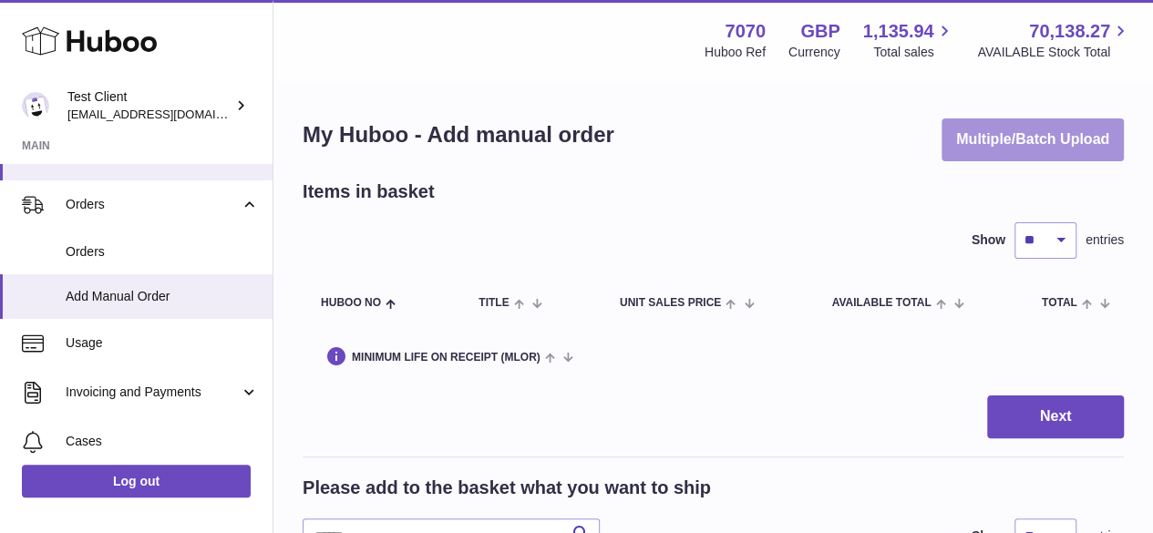
click at [1087, 141] on button "Multiple/Batch Upload" at bounding box center [1033, 139] width 182 height 43
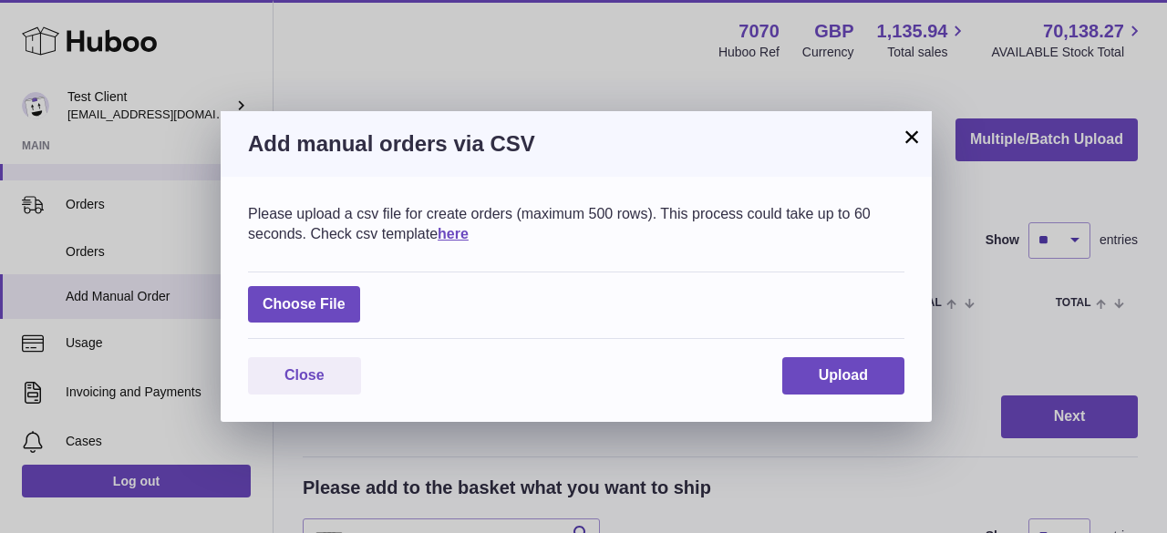
click at [897, 147] on h3 "Add manual orders via CSV" at bounding box center [576, 143] width 656 height 29
click at [905, 133] on button "×" at bounding box center [912, 137] width 22 height 22
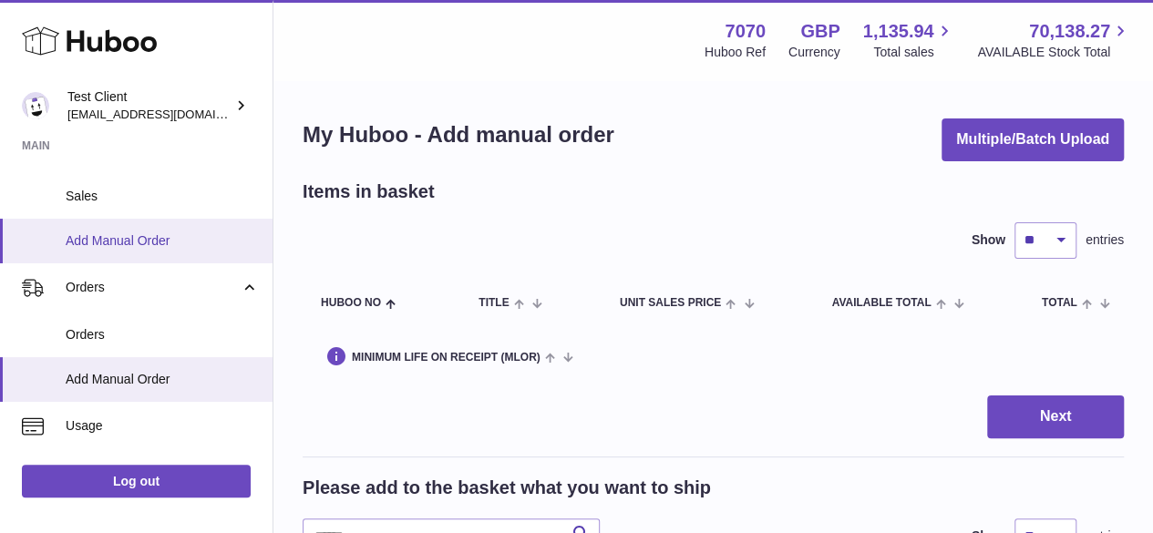
scroll to position [273, 0]
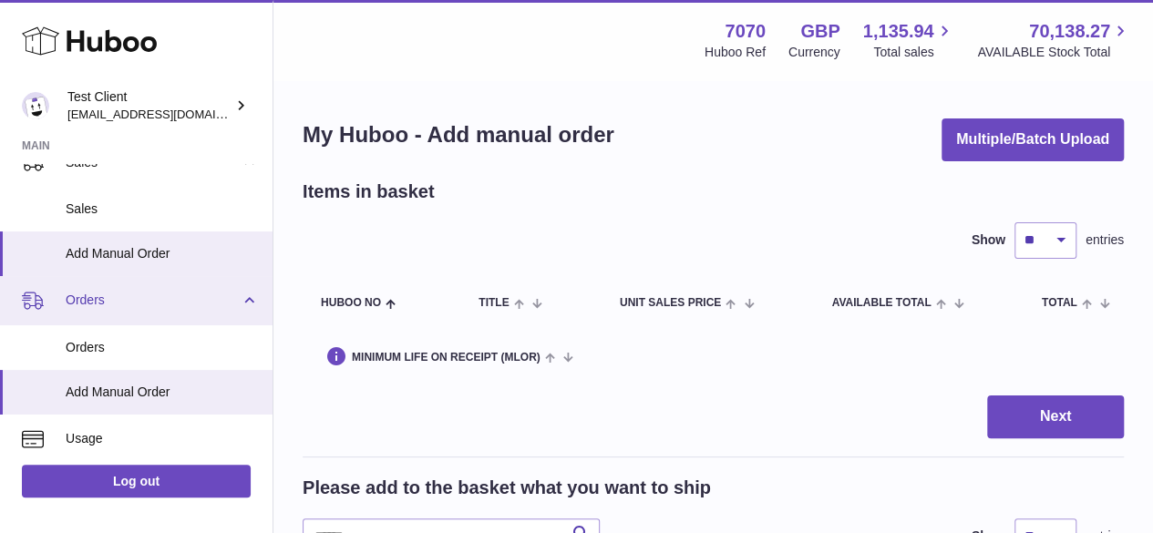
click at [179, 289] on link "Orders" at bounding box center [136, 300] width 273 height 49
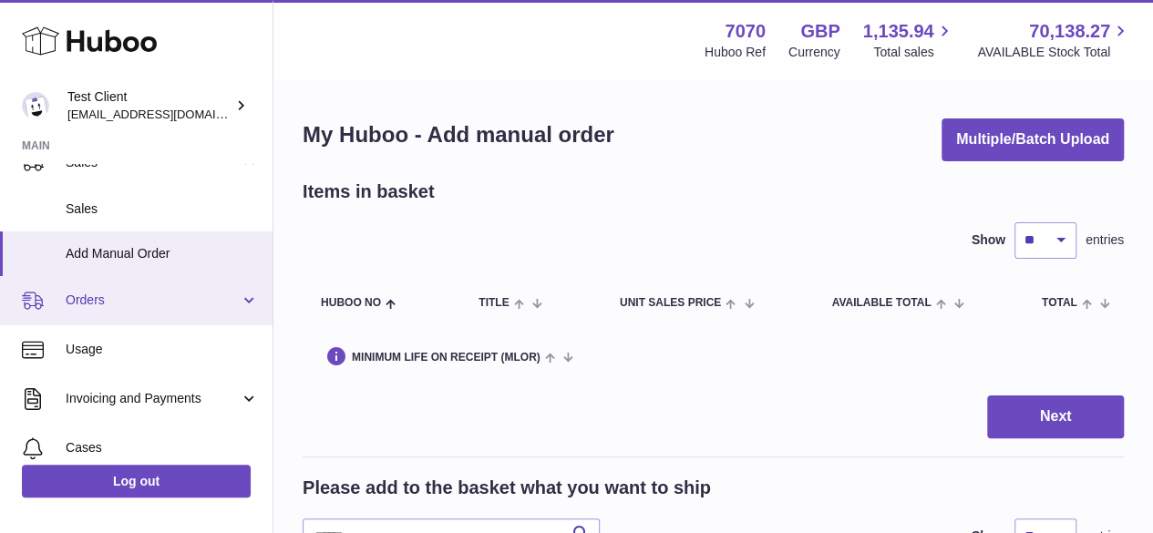
click at [152, 305] on span "Orders" at bounding box center [153, 300] width 174 height 17
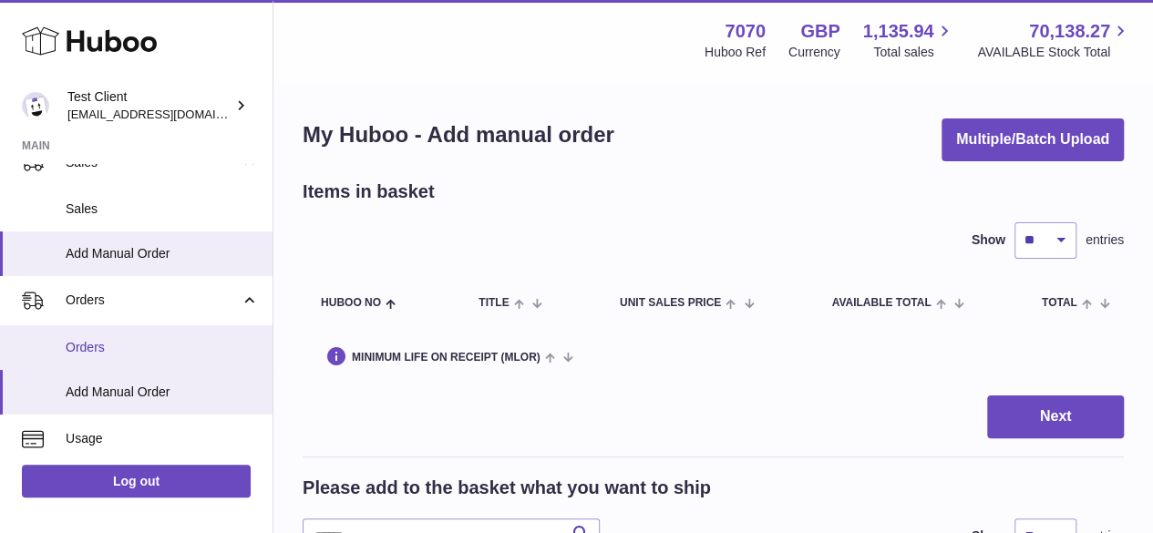
click at [140, 331] on link "Orders" at bounding box center [136, 347] width 273 height 45
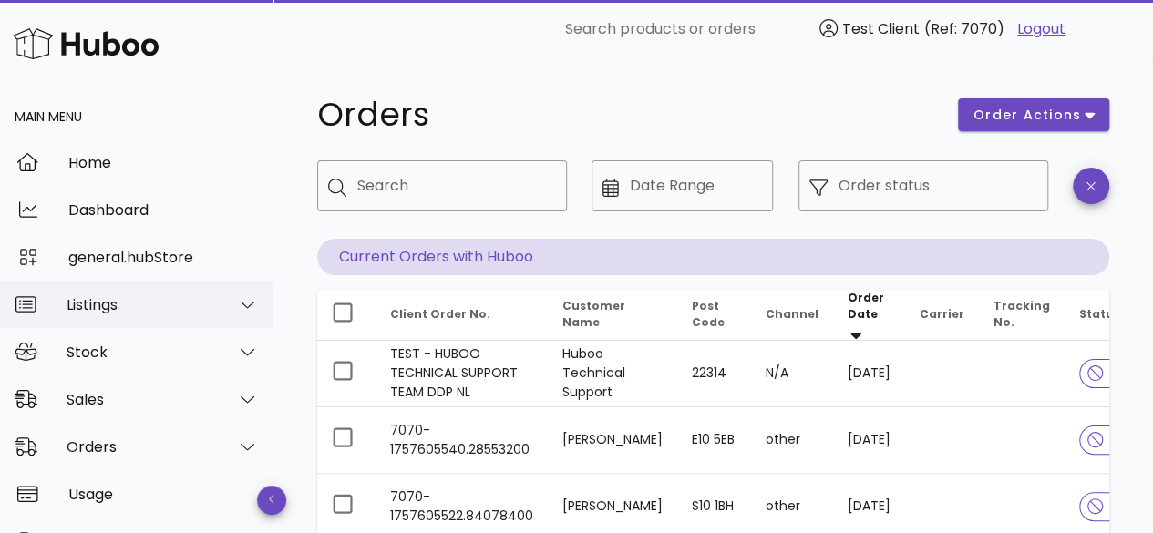
scroll to position [53, 0]
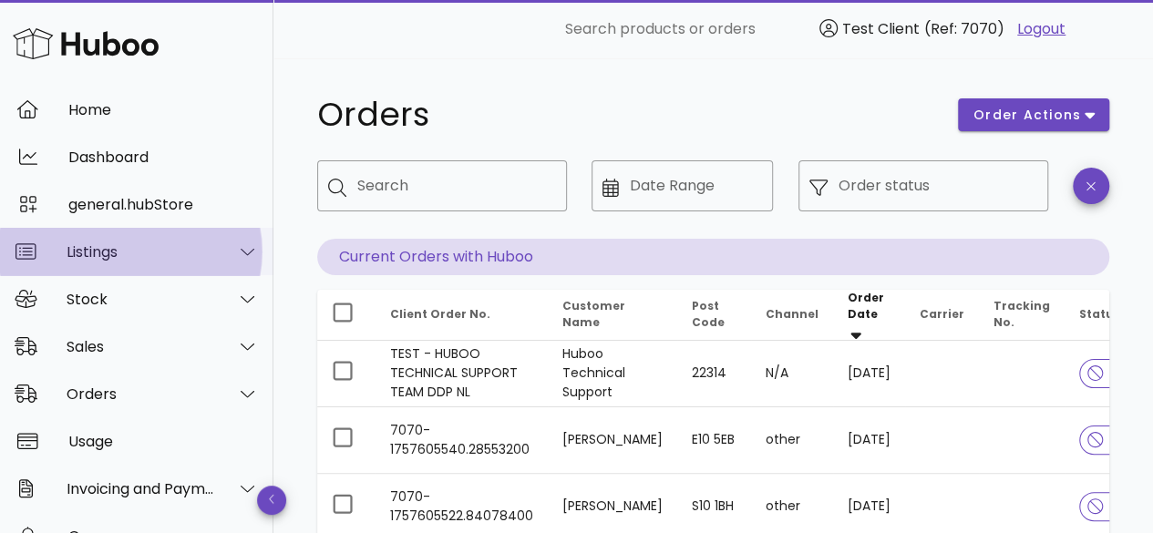
click at [102, 274] on div "Listings" at bounding box center [136, 251] width 273 height 47
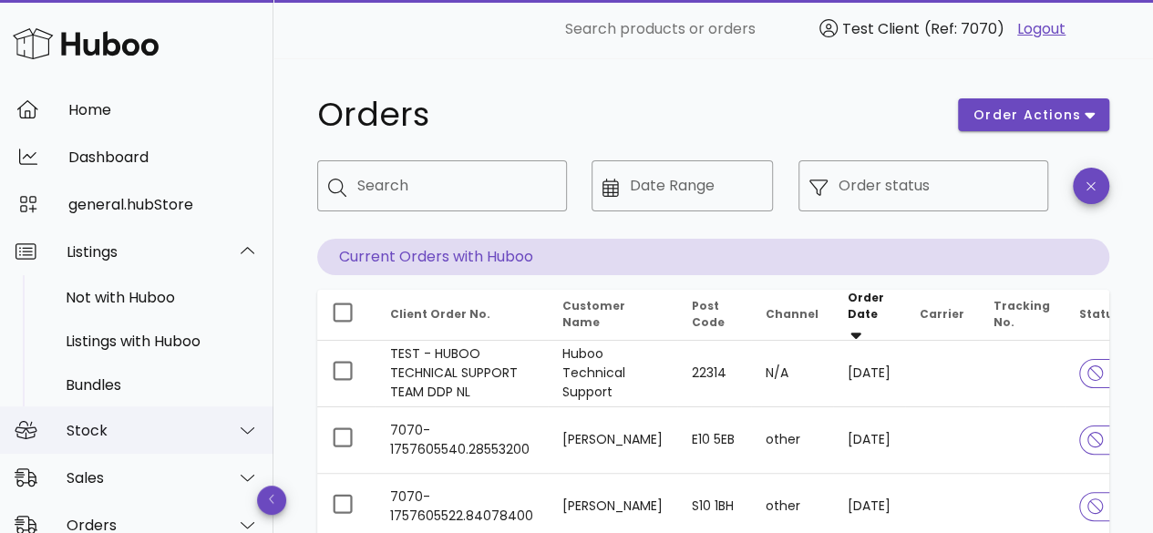
click at [98, 448] on div "Stock" at bounding box center [136, 430] width 273 height 47
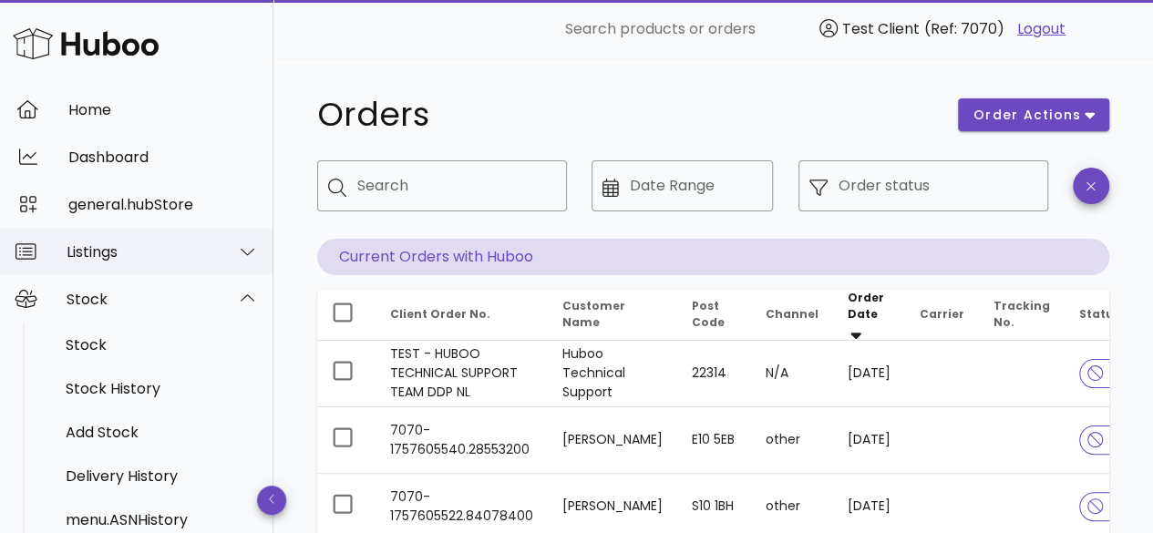
click at [139, 247] on div "Listings" at bounding box center [141, 251] width 149 height 17
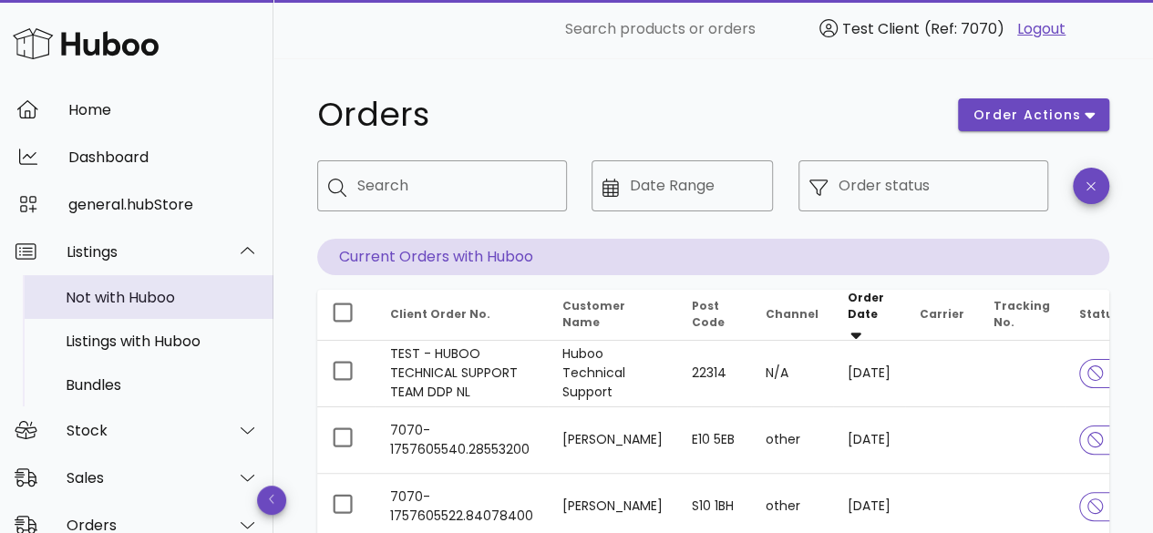
click at [138, 291] on div "Not with Huboo" at bounding box center [162, 297] width 193 height 17
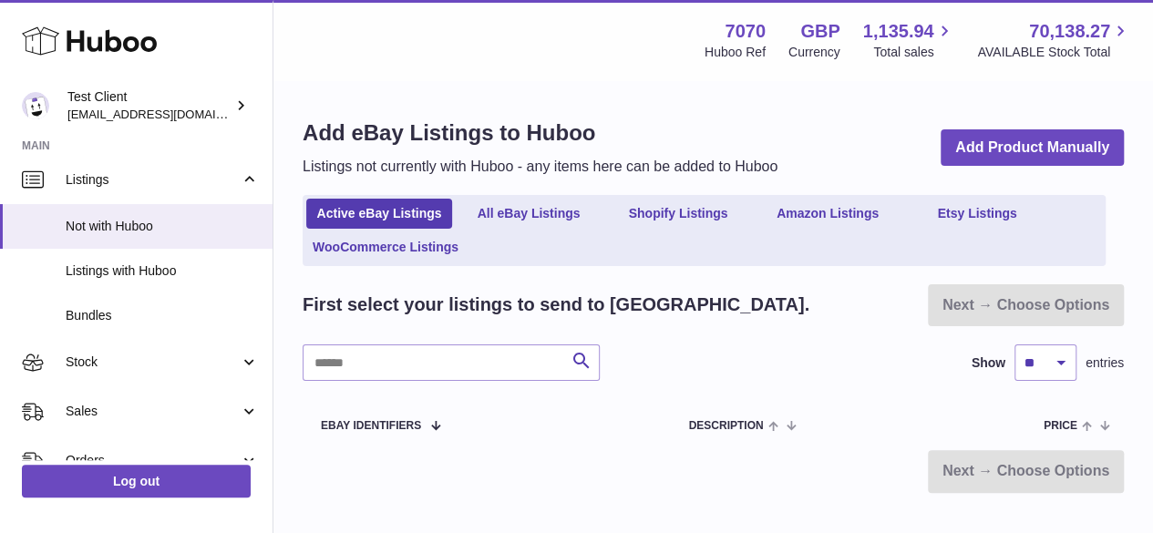
scroll to position [159, 0]
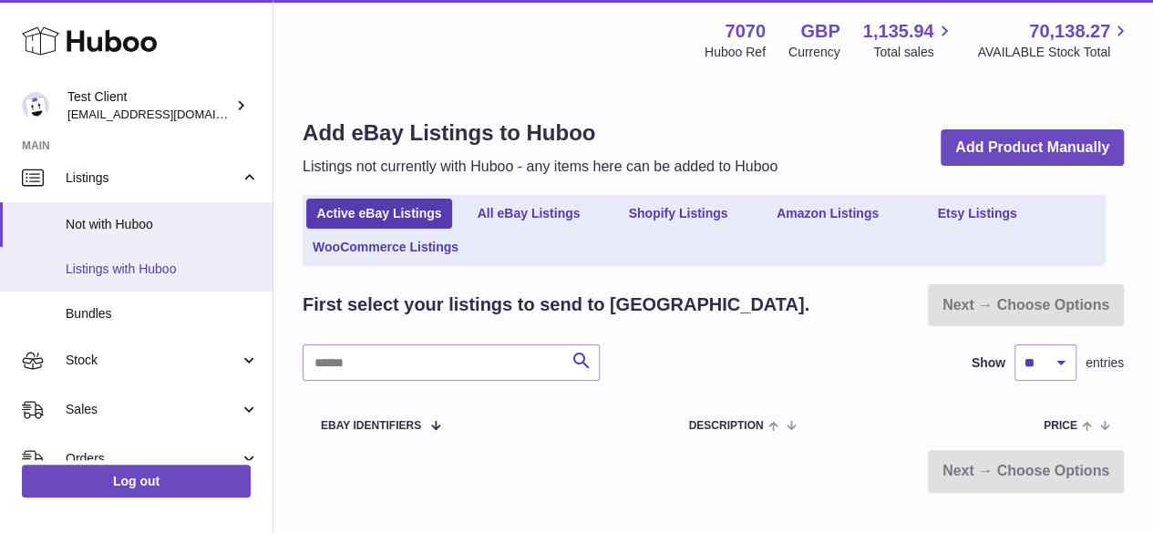
click at [166, 256] on link "Listings with Huboo" at bounding box center [136, 269] width 273 height 45
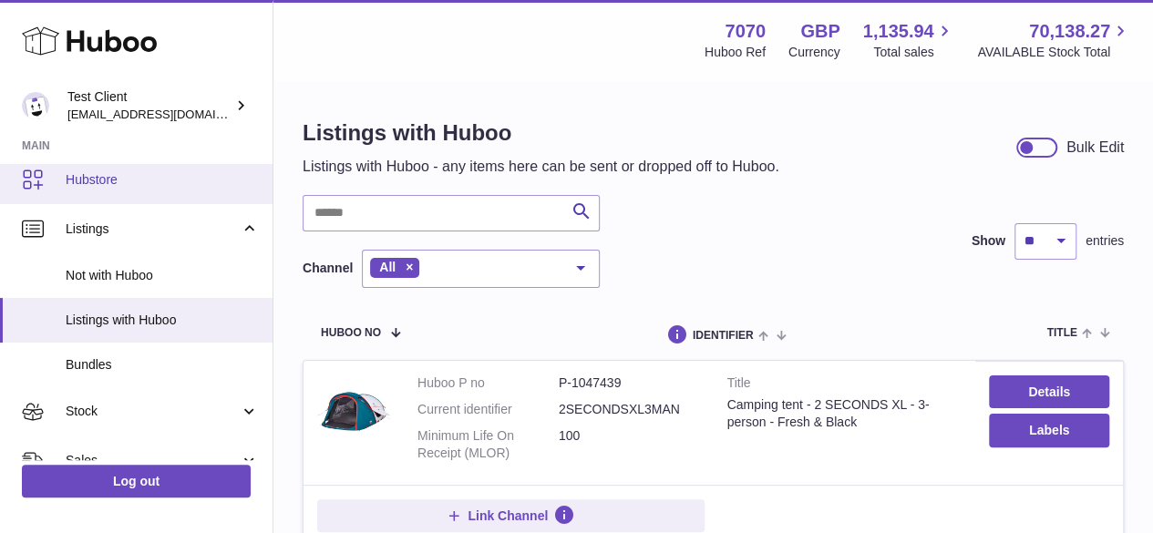
scroll to position [109, 0]
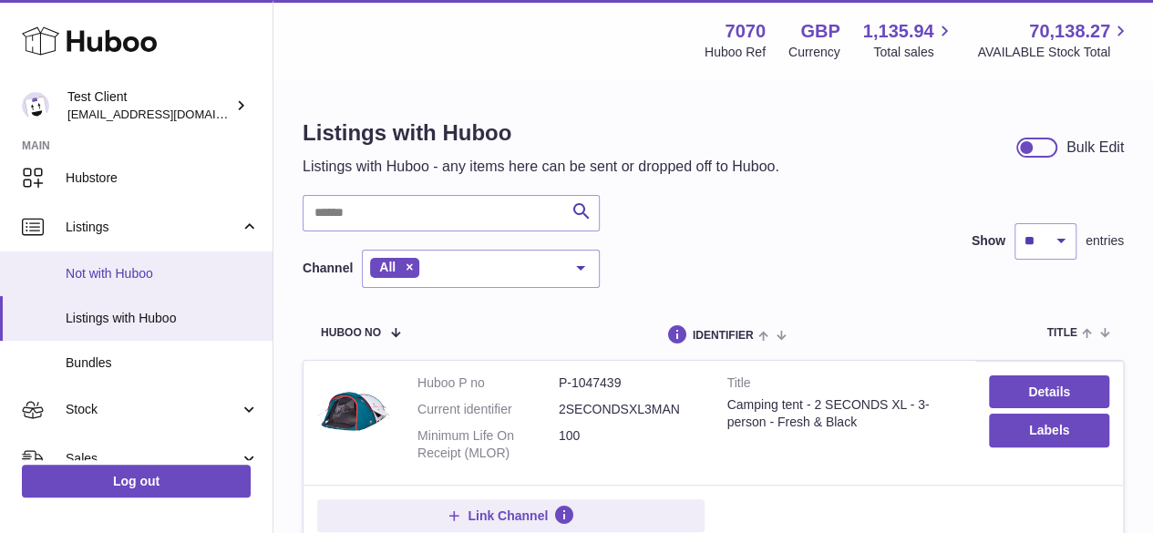
click at [143, 273] on span "Not with Huboo" at bounding box center [162, 273] width 193 height 17
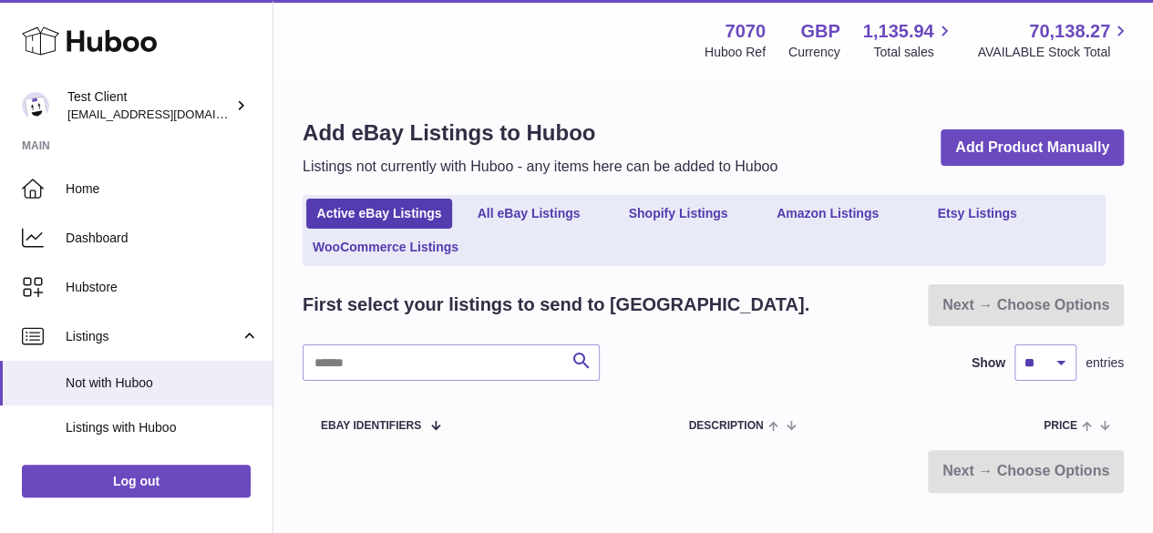
scroll to position [103, 0]
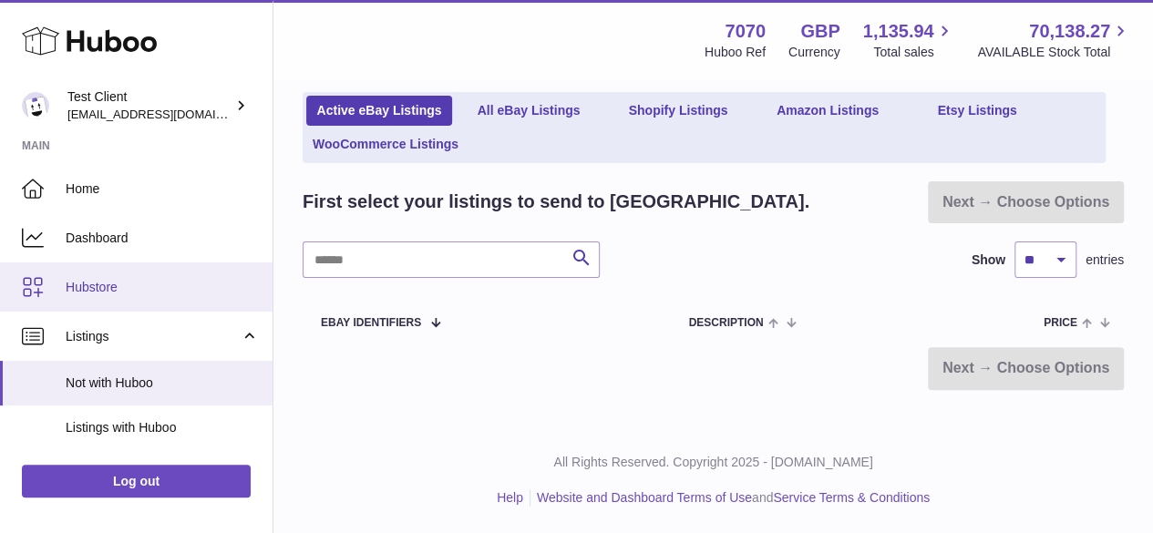
click at [160, 302] on link "Hubstore" at bounding box center [136, 287] width 273 height 49
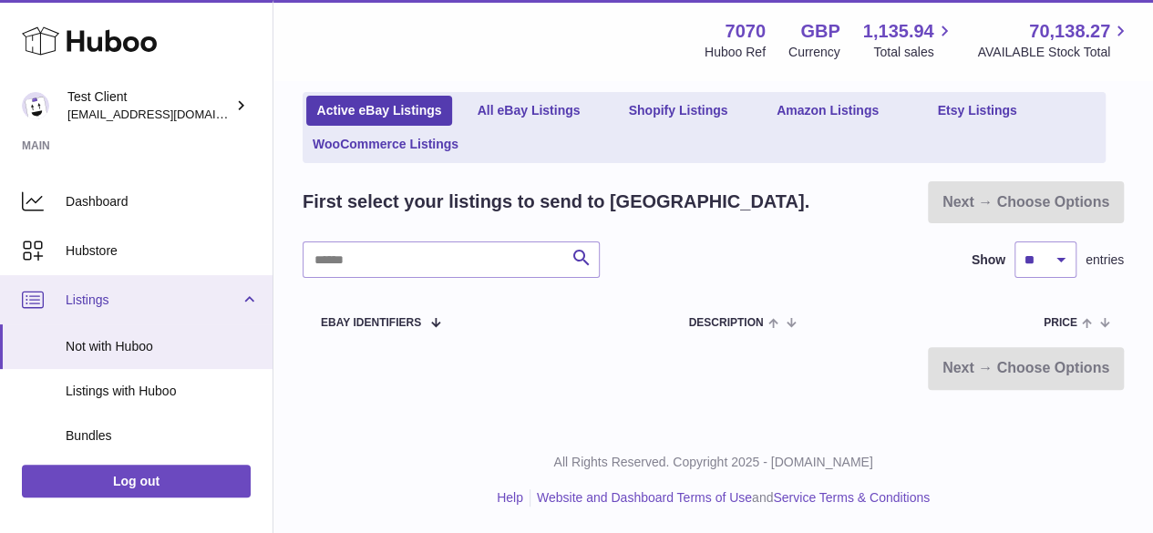
scroll to position [36, 0]
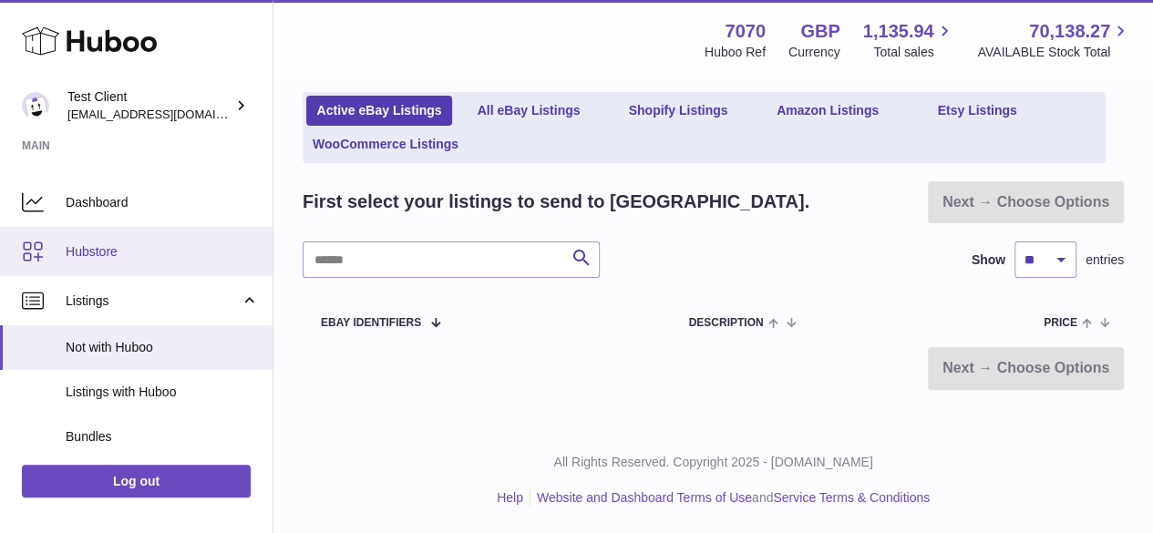
click at [188, 263] on link "Hubstore" at bounding box center [136, 251] width 273 height 49
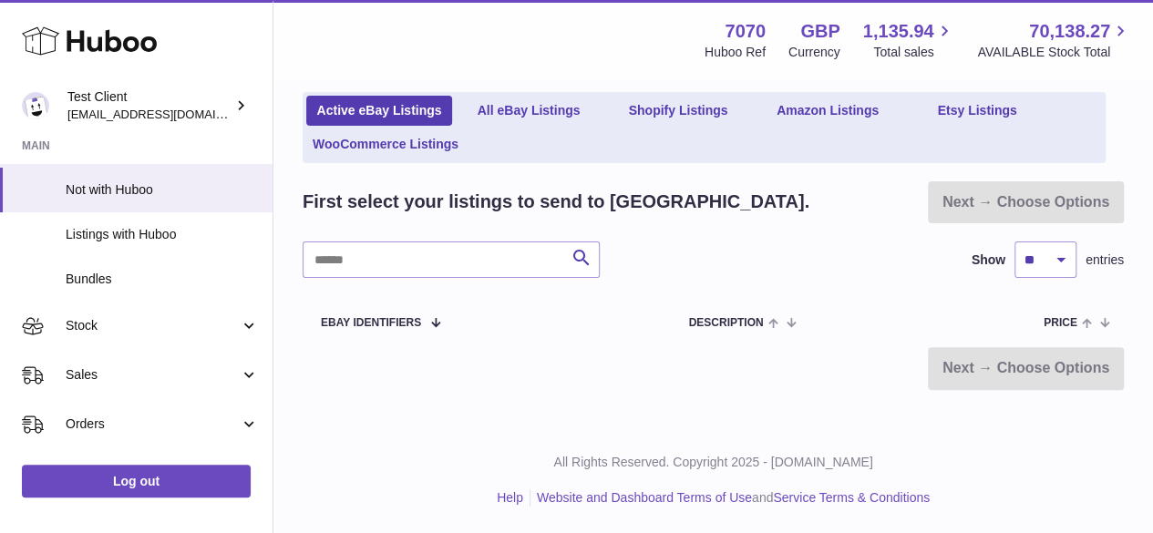
scroll to position [184, 0]
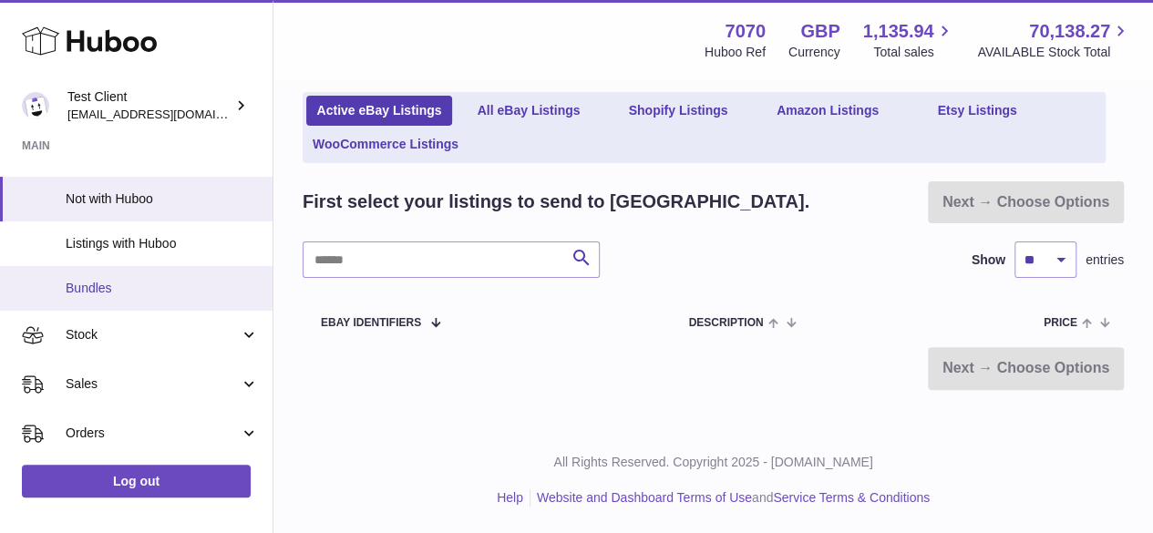
click at [137, 290] on span "Bundles" at bounding box center [162, 288] width 193 height 17
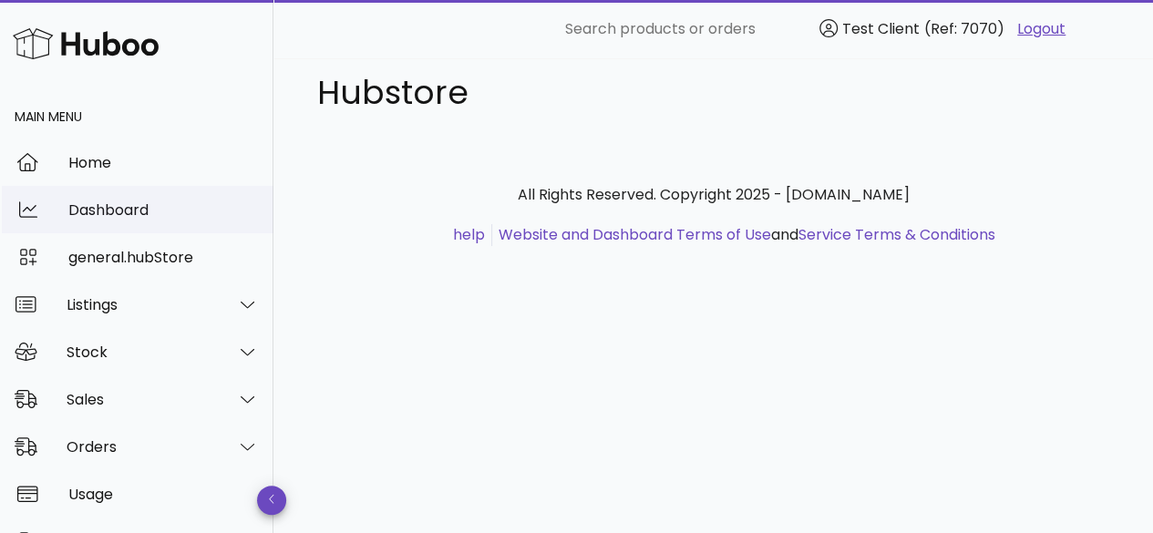
scroll to position [67, 0]
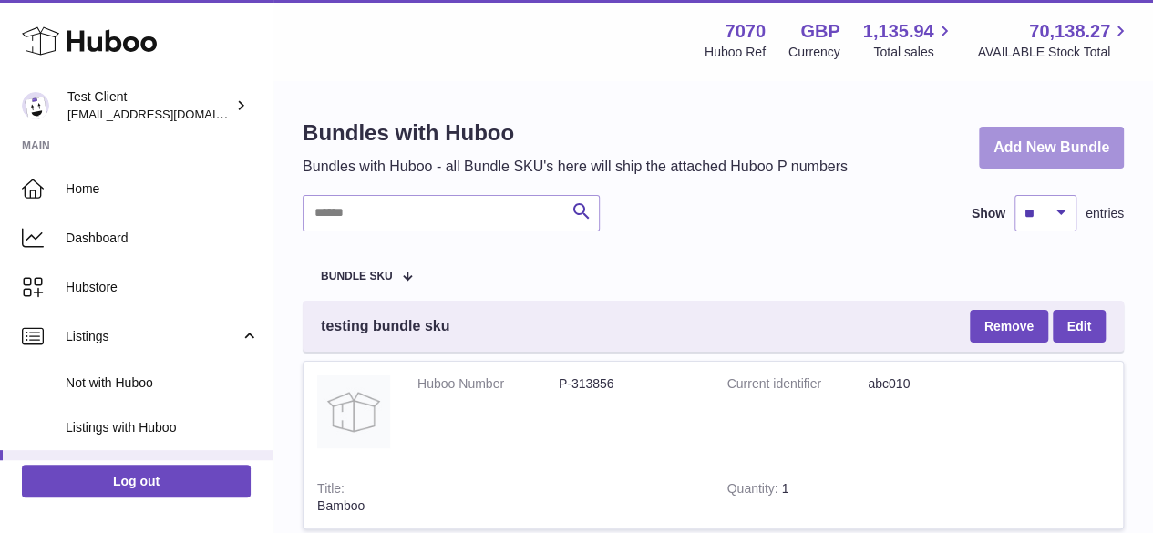
click at [1046, 145] on link "Add New Bundle" at bounding box center [1051, 148] width 145 height 43
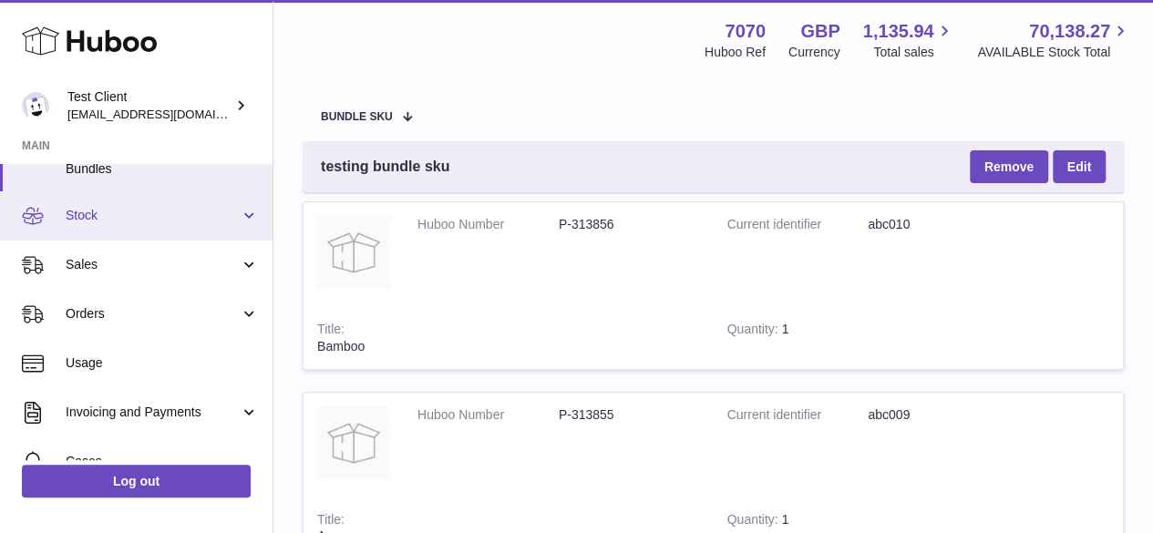
scroll to position [359, 0]
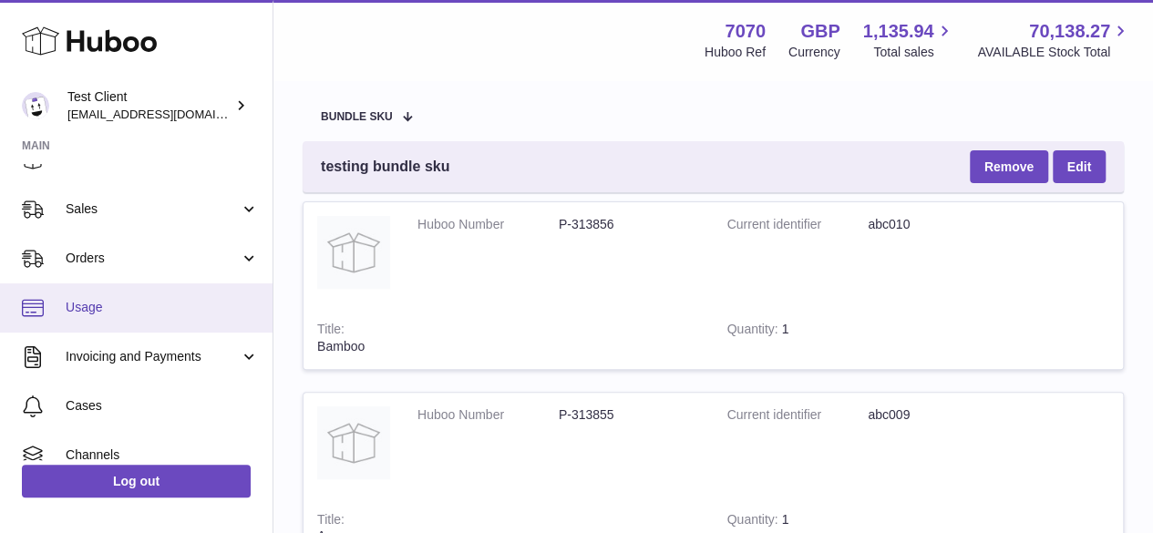
click at [183, 294] on link "Usage" at bounding box center [136, 307] width 273 height 49
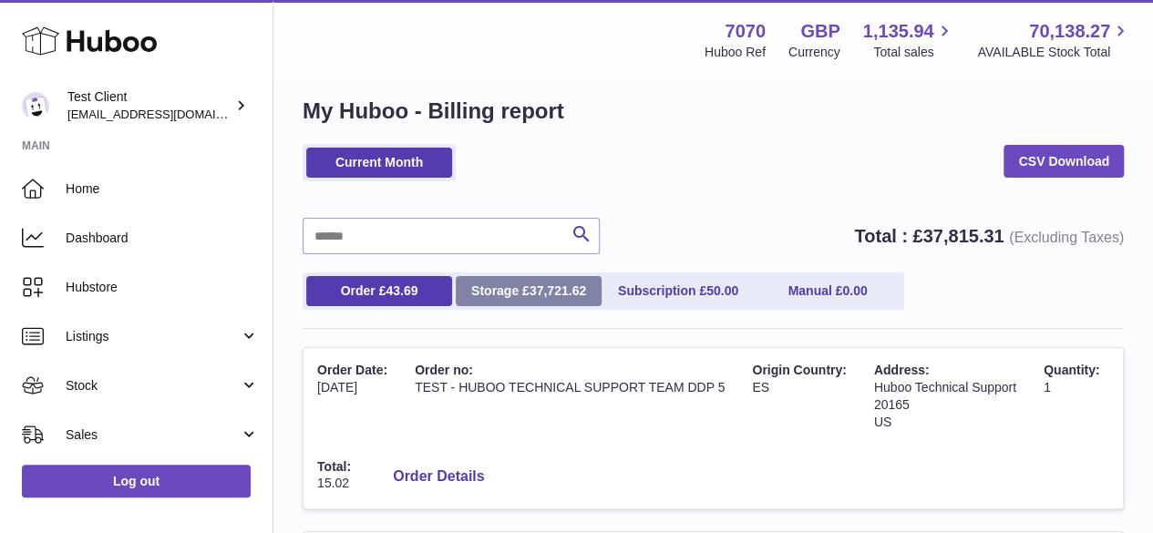
scroll to position [21, 0]
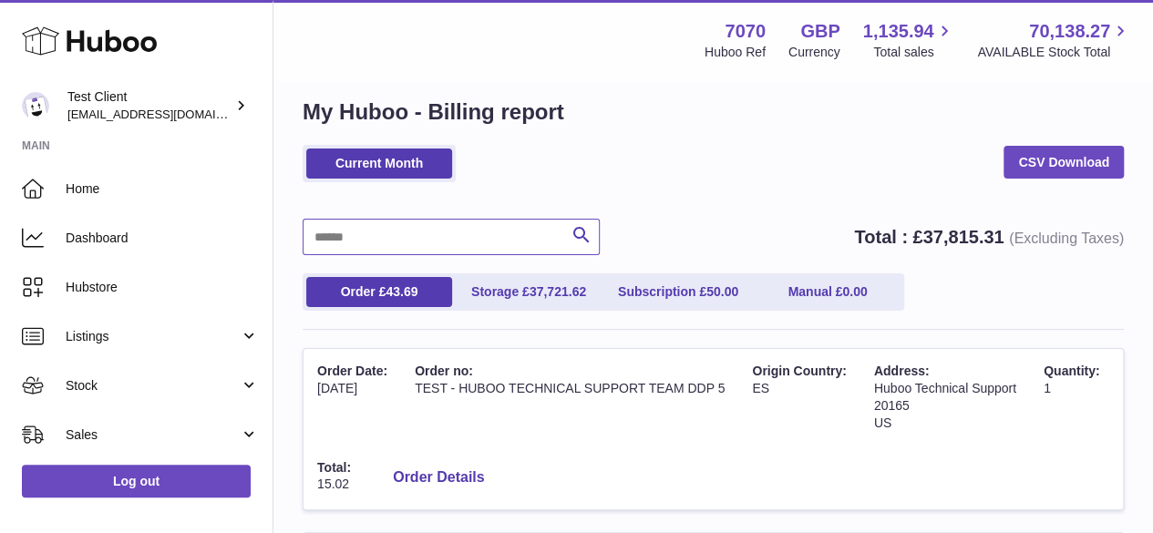
drag, startPoint x: 523, startPoint y: 289, endPoint x: 462, endPoint y: 254, distance: 70.2
drag, startPoint x: 462, startPoint y: 254, endPoint x: 397, endPoint y: 314, distance: 88.4
drag, startPoint x: 397, startPoint y: 314, endPoint x: 843, endPoint y: 235, distance: 452.7
click at [854, 235] on strong "Total : £ 37,815.31 (Excluding Taxes)" at bounding box center [989, 237] width 270 height 20
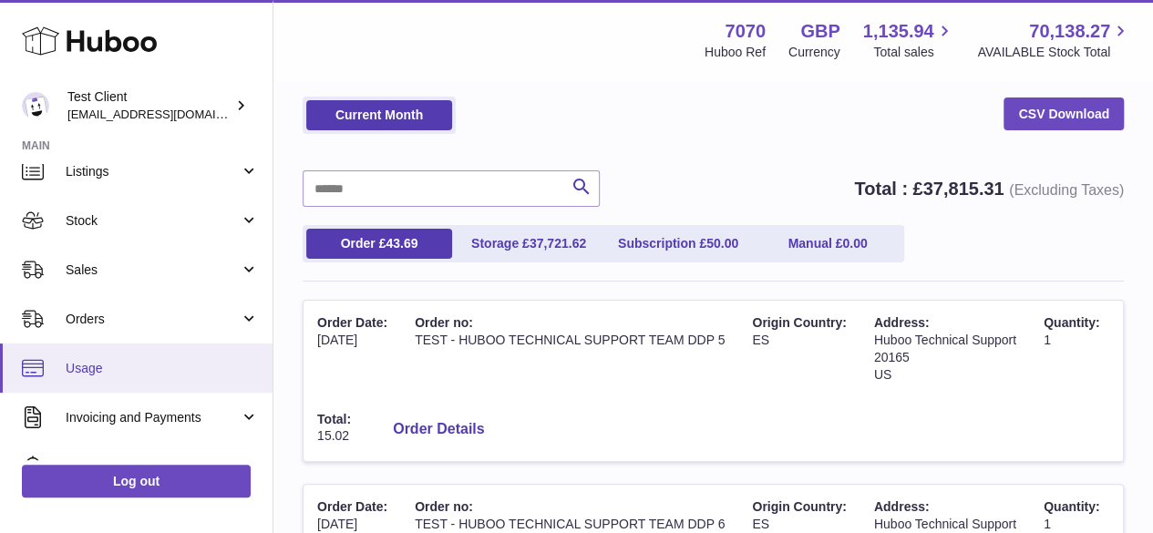
scroll to position [227, 0]
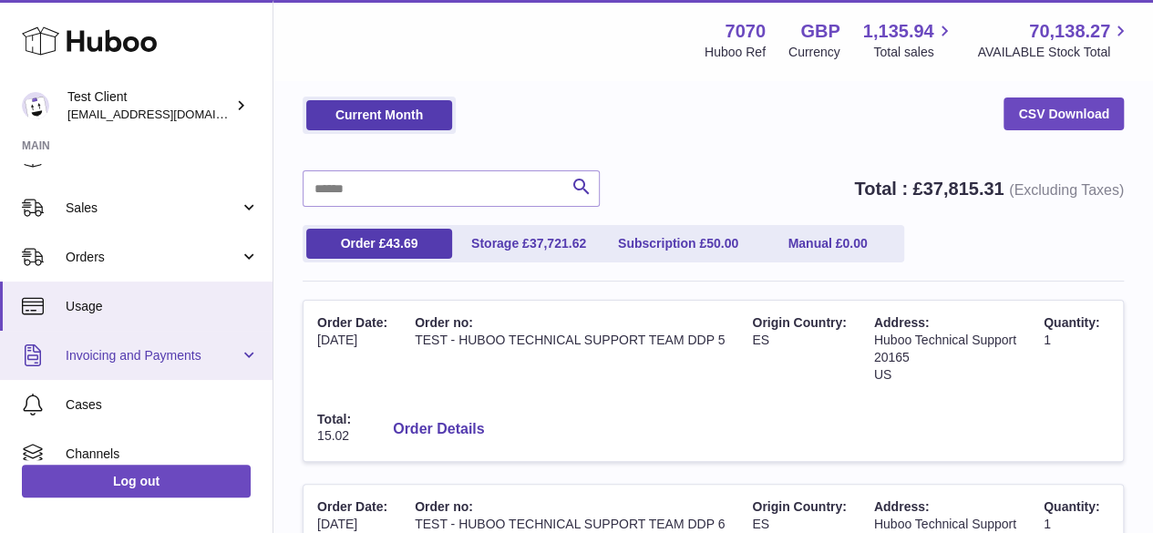
click at [134, 351] on span "Invoicing and Payments" at bounding box center [153, 355] width 174 height 17
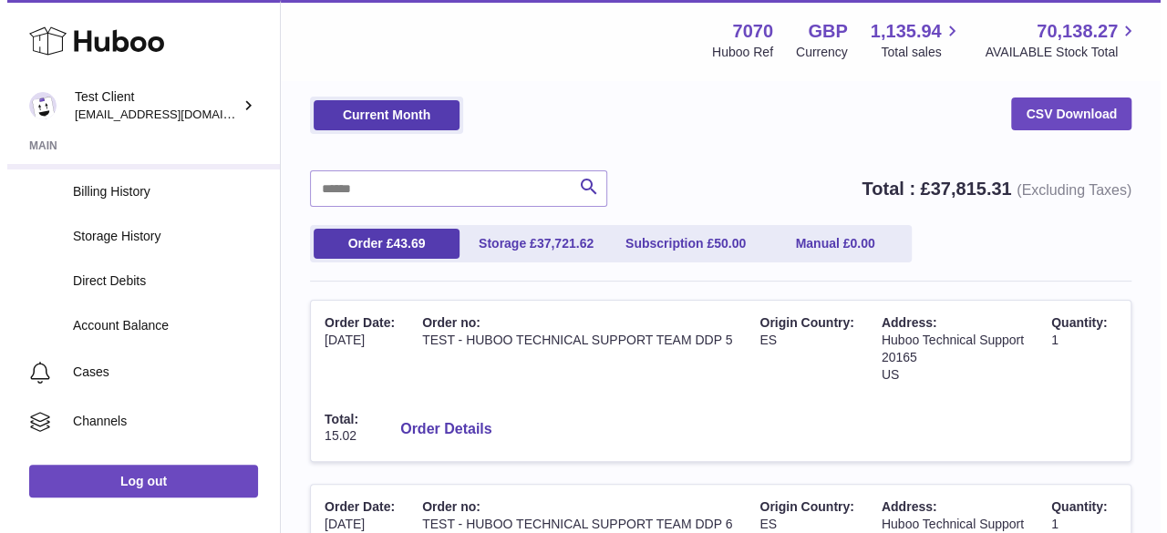
scroll to position [521, 0]
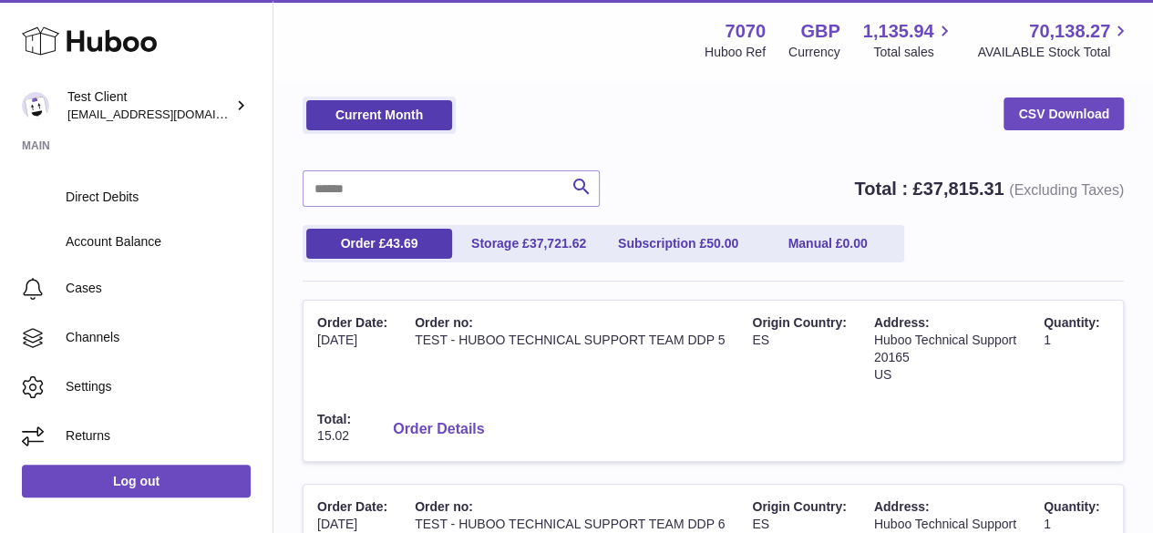
click at [499, 429] on button "Order Details" at bounding box center [438, 429] width 120 height 37
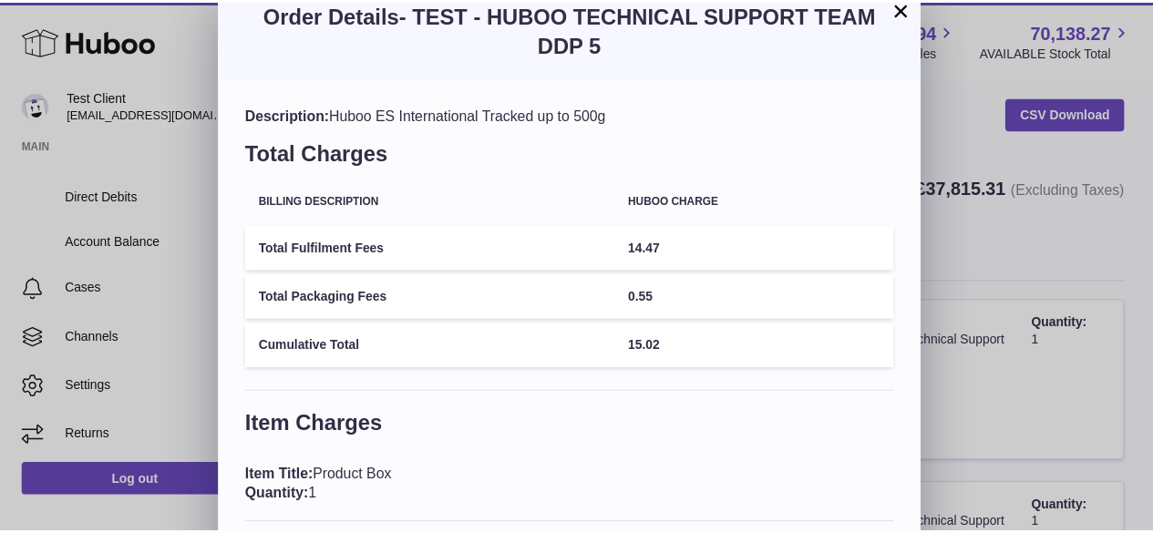
scroll to position [18, 0]
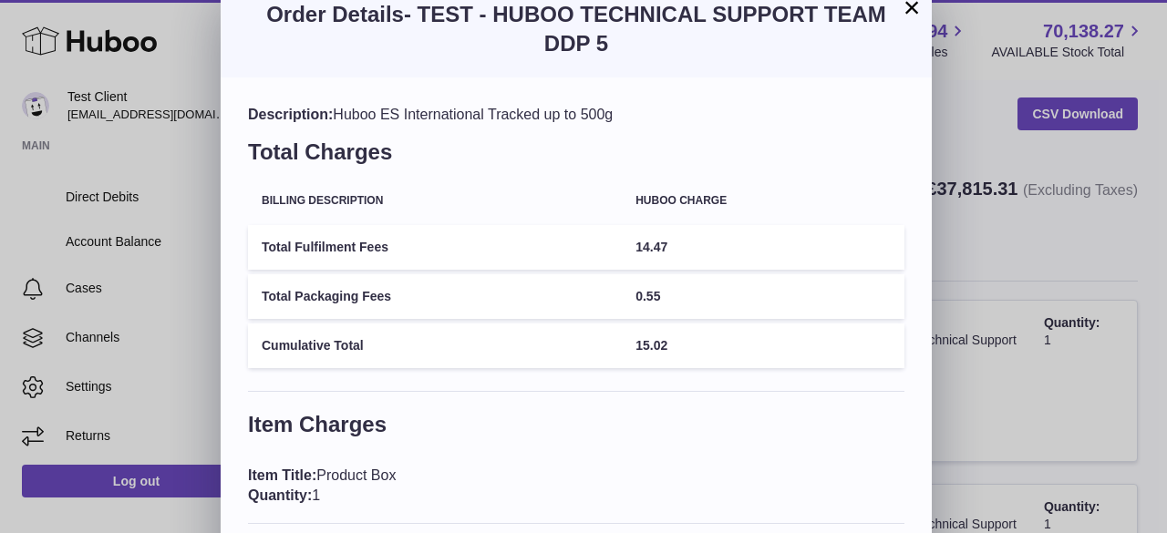
click at [619, 240] on td "Total Fulfilment Fees" at bounding box center [435, 247] width 374 height 45
drag, startPoint x: 619, startPoint y: 240, endPoint x: 703, endPoint y: 242, distance: 83.9
click at [703, 242] on tr "Total Fulfilment Fees 14.47" at bounding box center [576, 247] width 656 height 45
click at [664, 242] on span "14.47" at bounding box center [651, 247] width 32 height 15
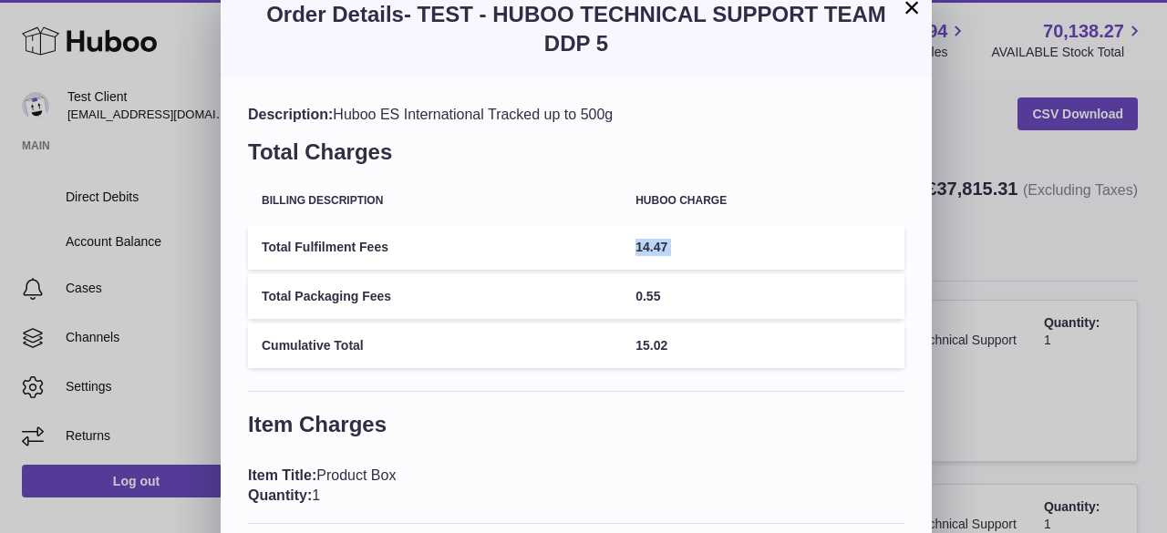
click at [664, 242] on span "14.47" at bounding box center [651, 247] width 32 height 15
click at [641, 283] on td "0.55" at bounding box center [763, 296] width 283 height 45
click at [913, 15] on button "×" at bounding box center [912, 7] width 22 height 22
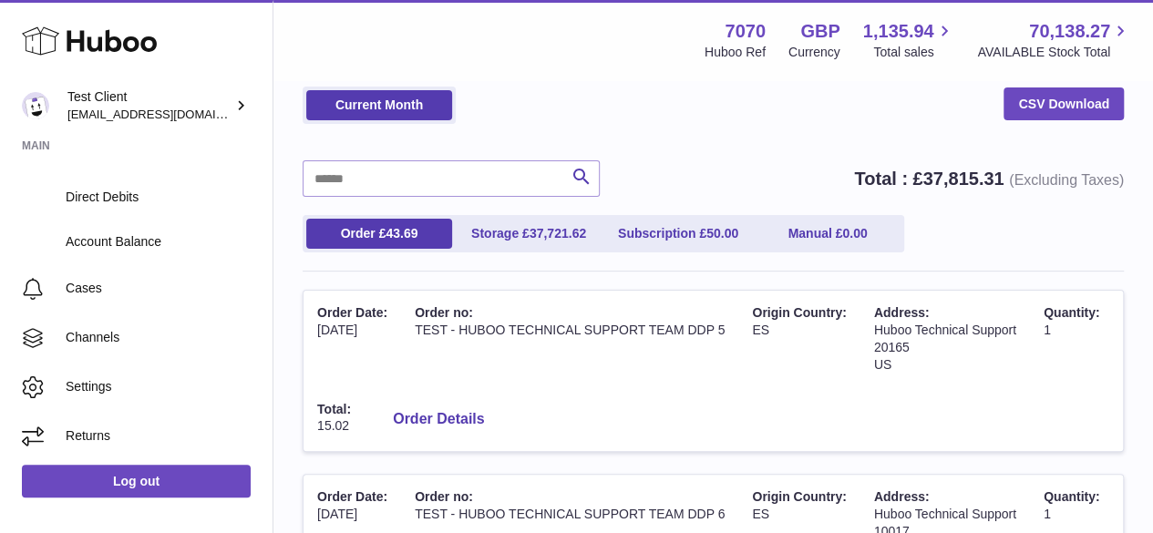
scroll to position [82, 0]
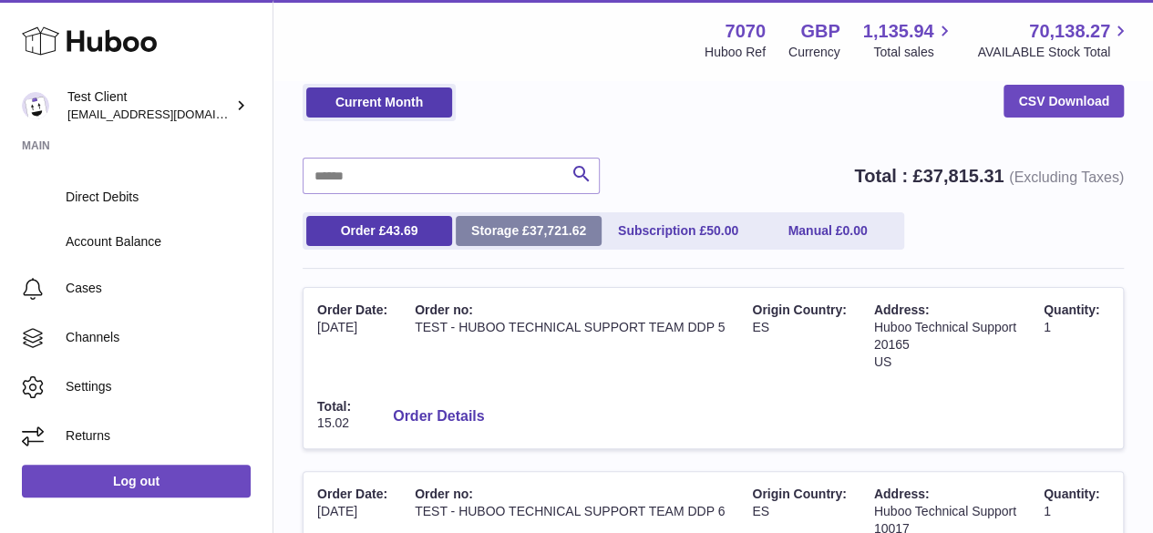
click at [576, 230] on span "37,721.62" at bounding box center [558, 230] width 57 height 15
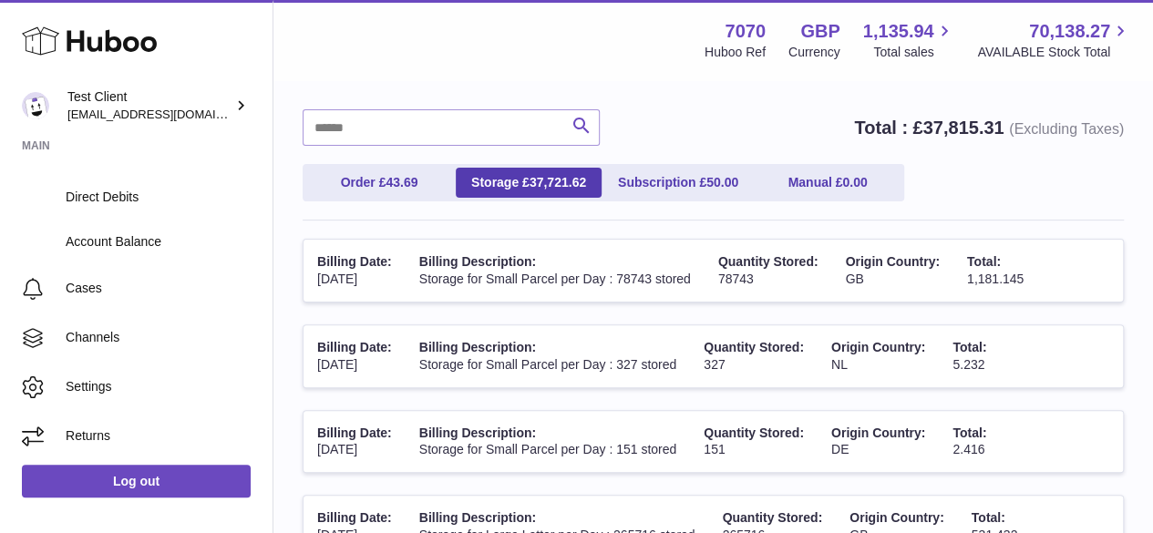
scroll to position [131, 0]
click at [430, 271] on td "Billing Description: Storage for Small Parcel per Day : 78743 stored" at bounding box center [555, 270] width 299 height 62
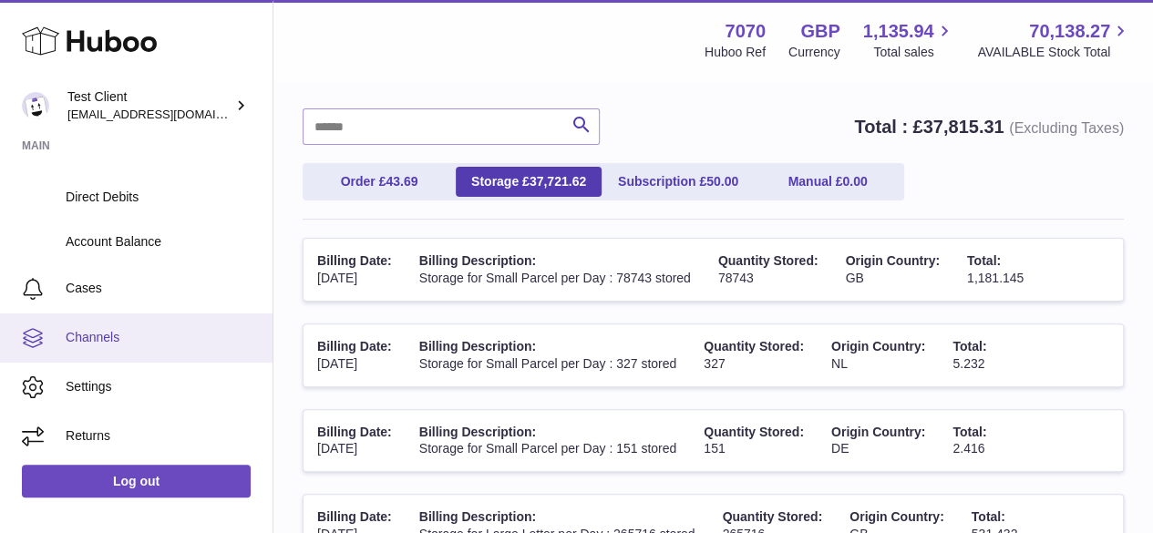
click at [171, 333] on span "Channels" at bounding box center [162, 337] width 193 height 17
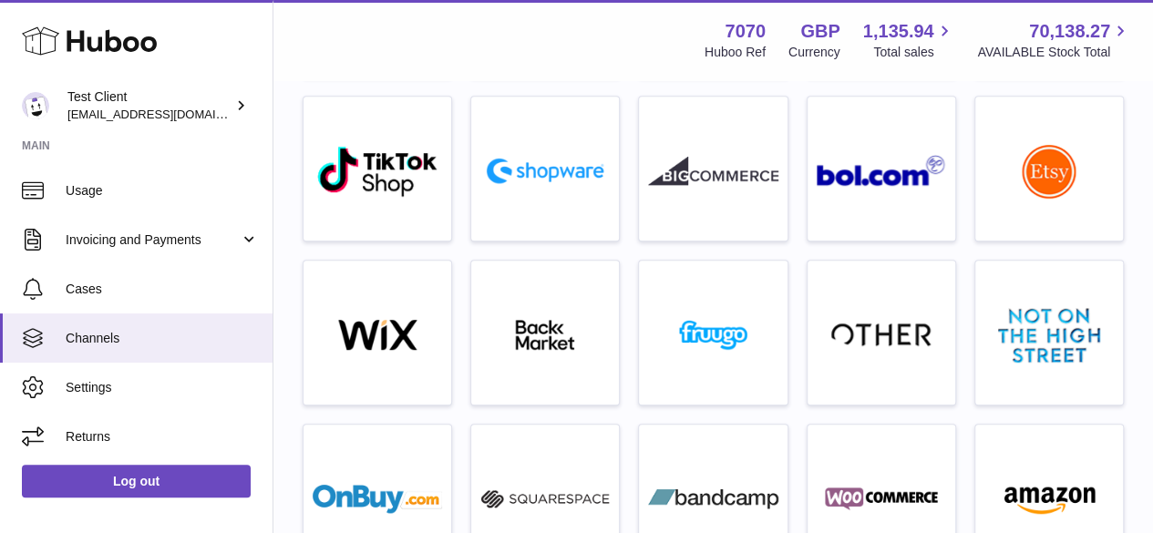
scroll to position [476, 0]
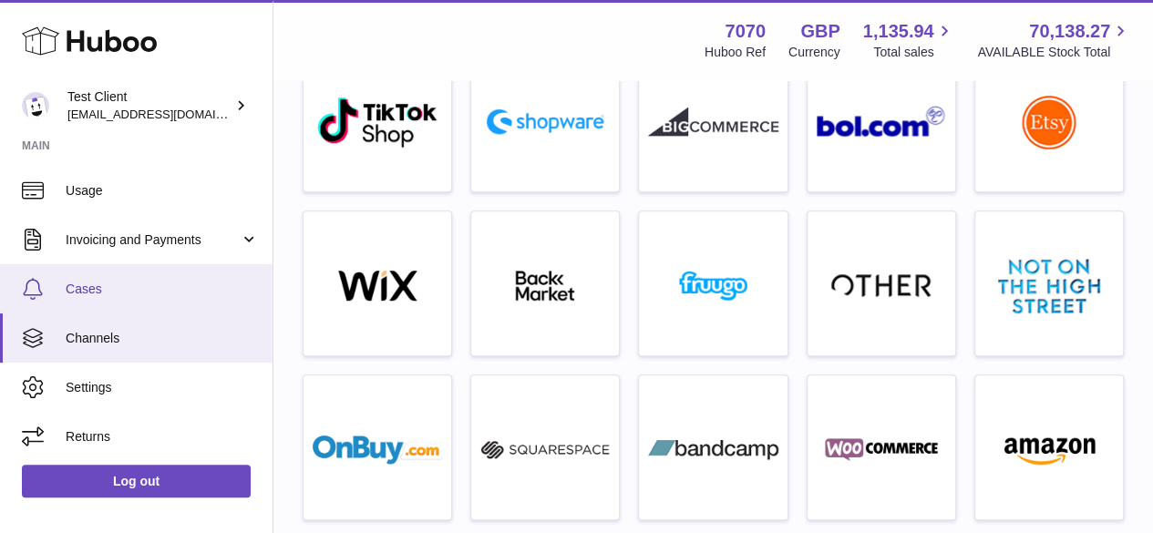
click at [143, 284] on span "Cases" at bounding box center [162, 289] width 193 height 17
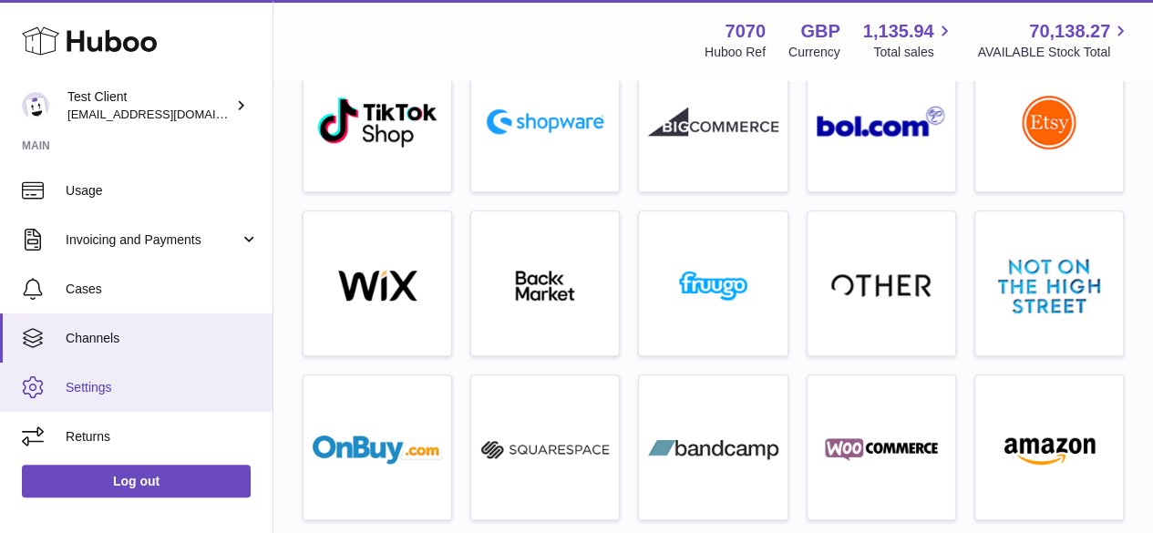
click at [211, 368] on link "Settings" at bounding box center [136, 387] width 273 height 49
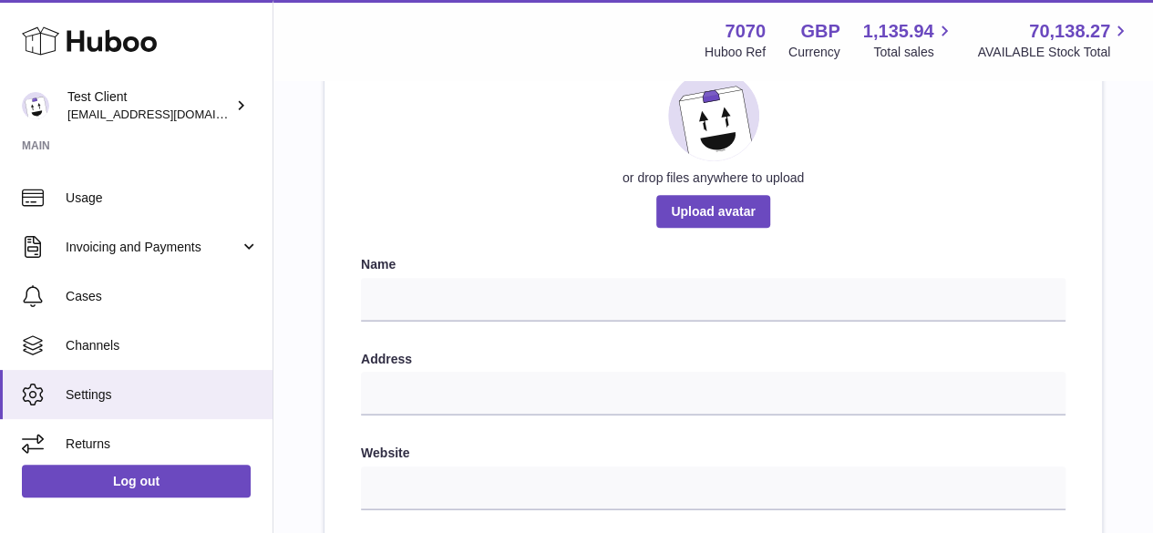
scroll to position [343, 0]
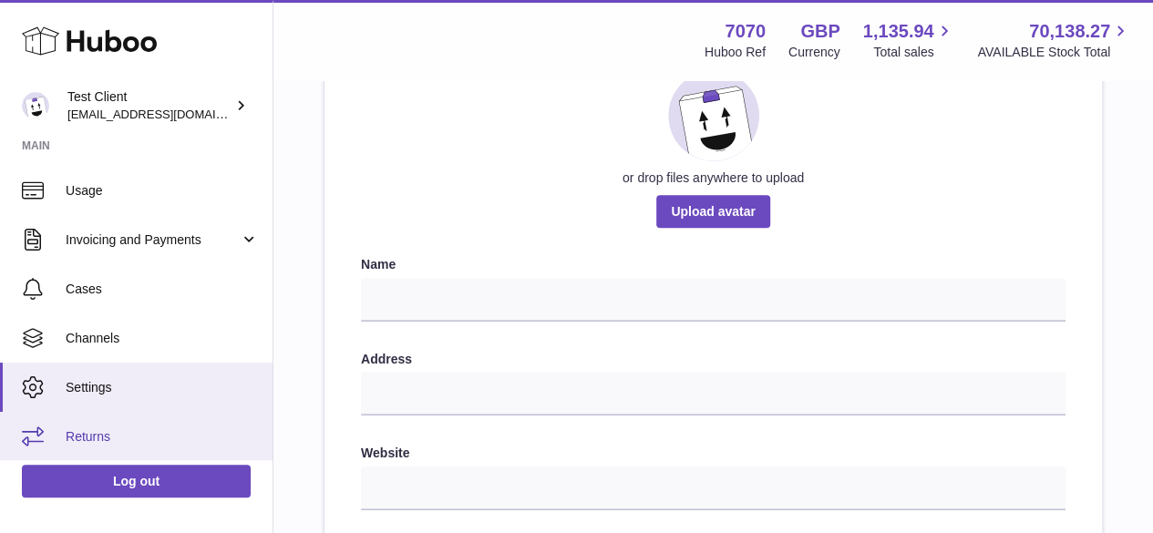
click at [185, 426] on link "Returns" at bounding box center [136, 436] width 273 height 49
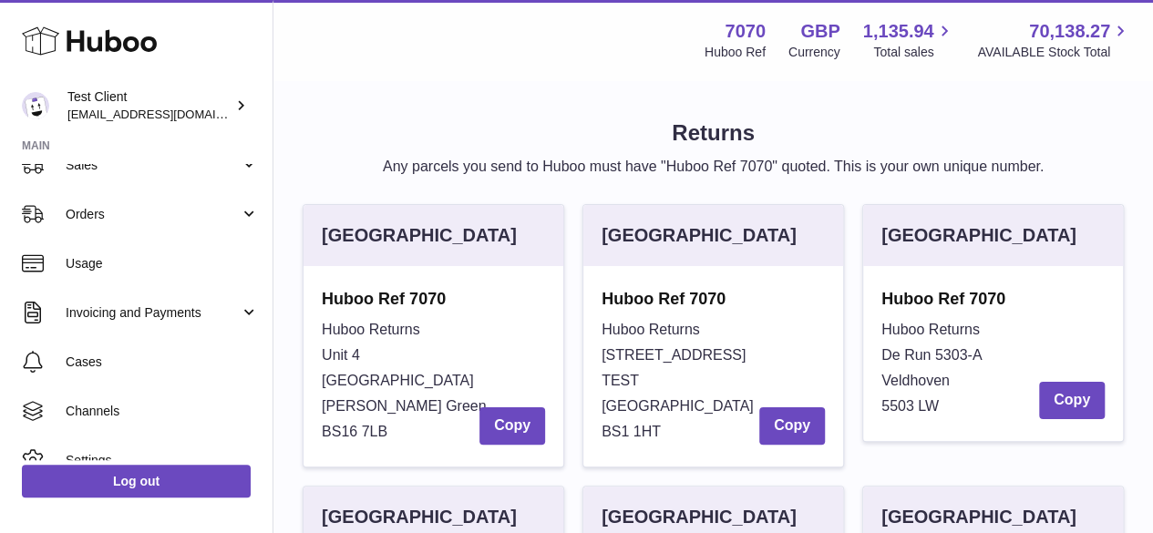
scroll to position [280, 0]
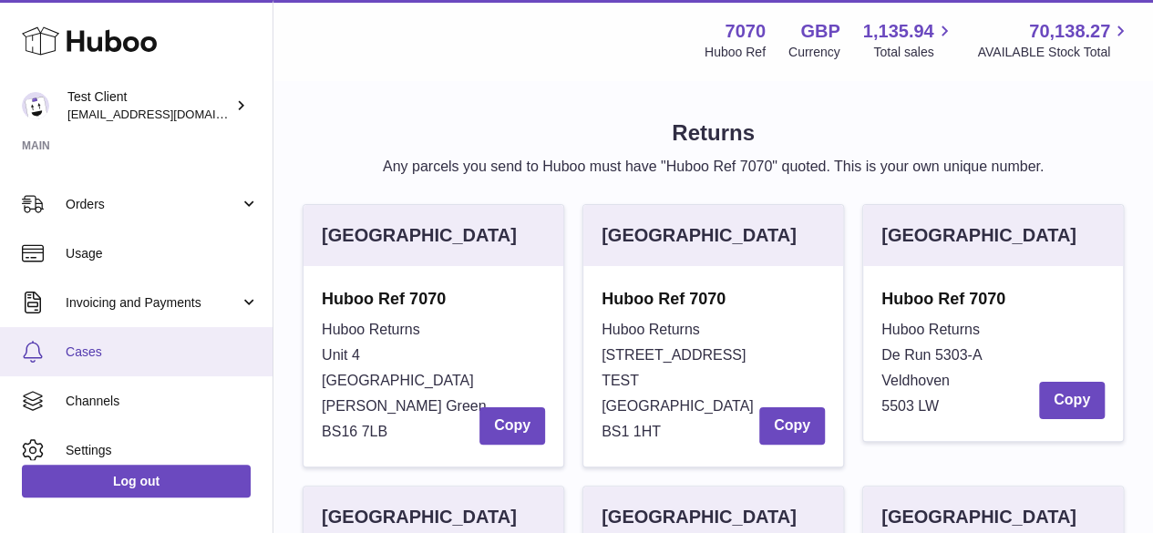
click at [165, 358] on span "Cases" at bounding box center [162, 352] width 193 height 17
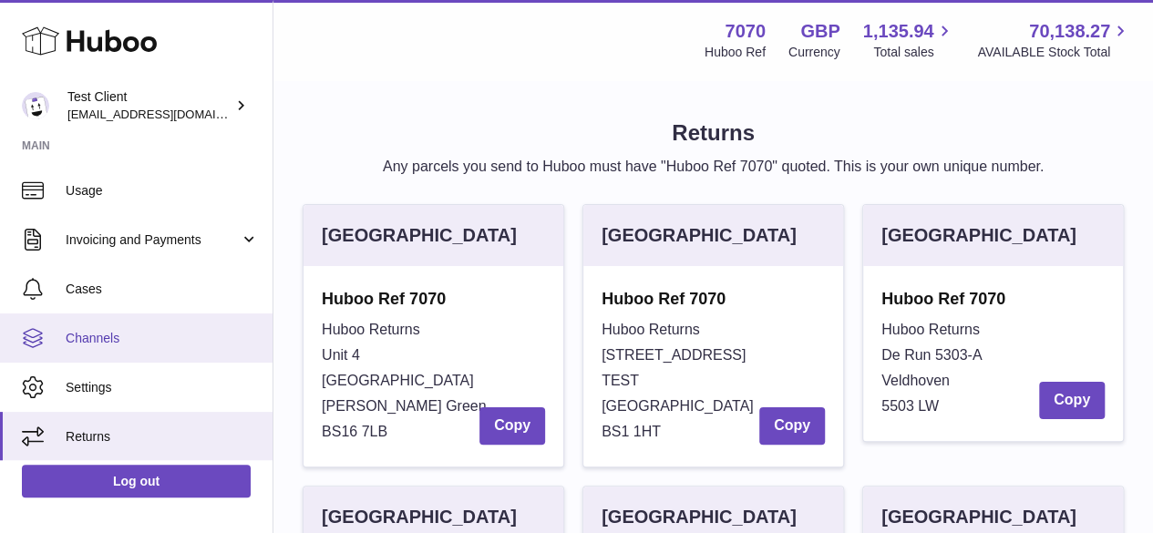
scroll to position [0, 0]
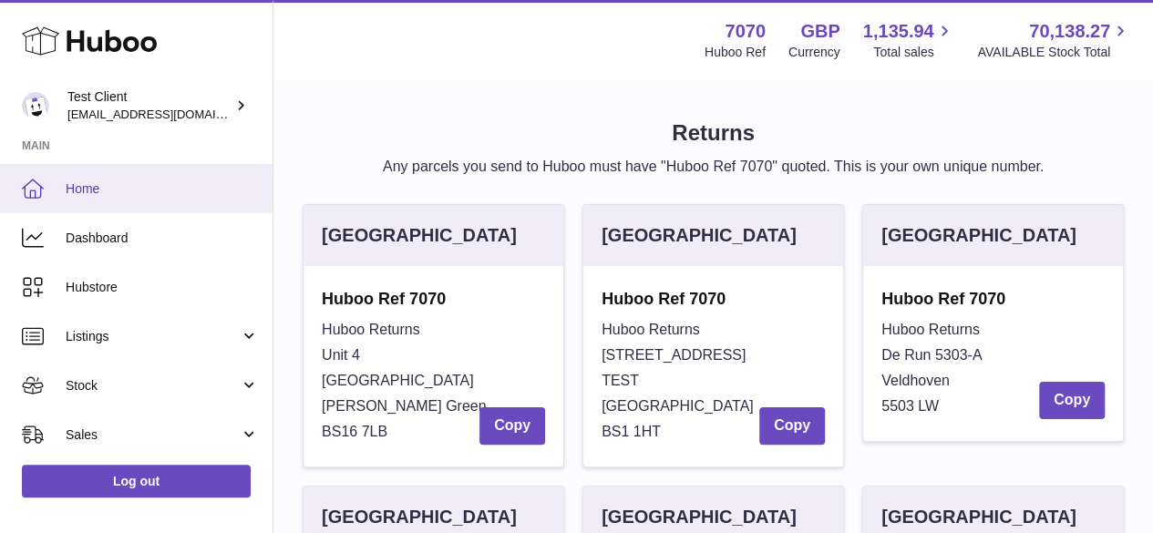
click at [150, 183] on span "Home" at bounding box center [162, 188] width 193 height 17
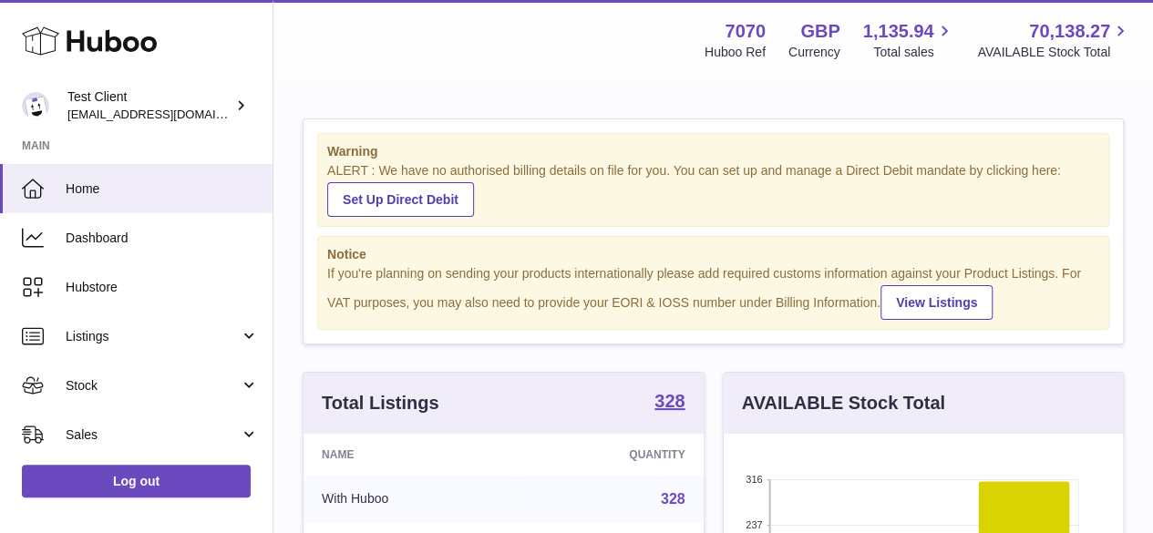
scroll to position [284, 399]
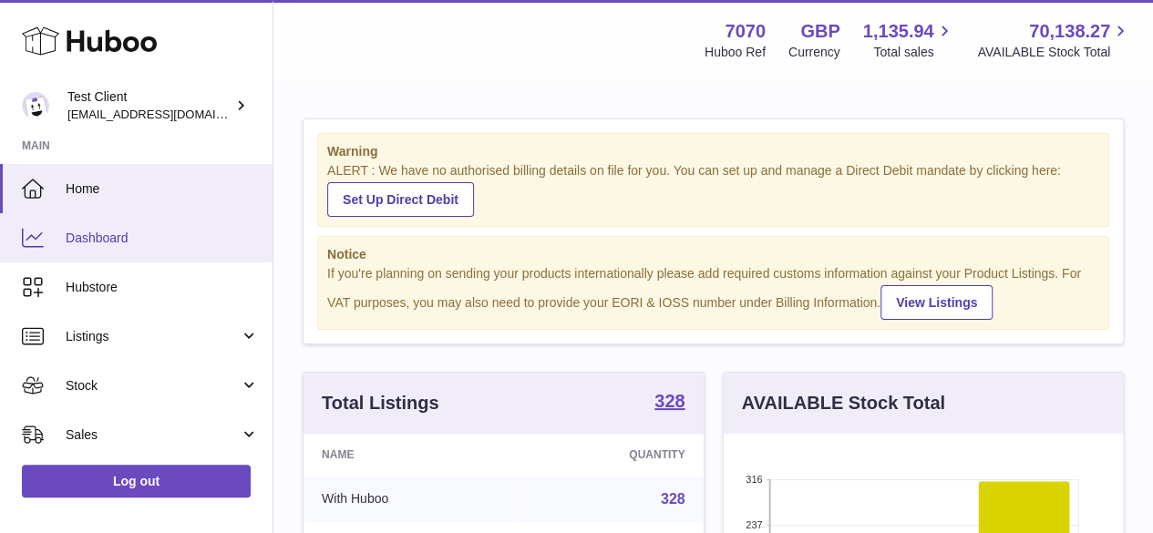
click at [197, 220] on link "Dashboard" at bounding box center [136, 237] width 273 height 49
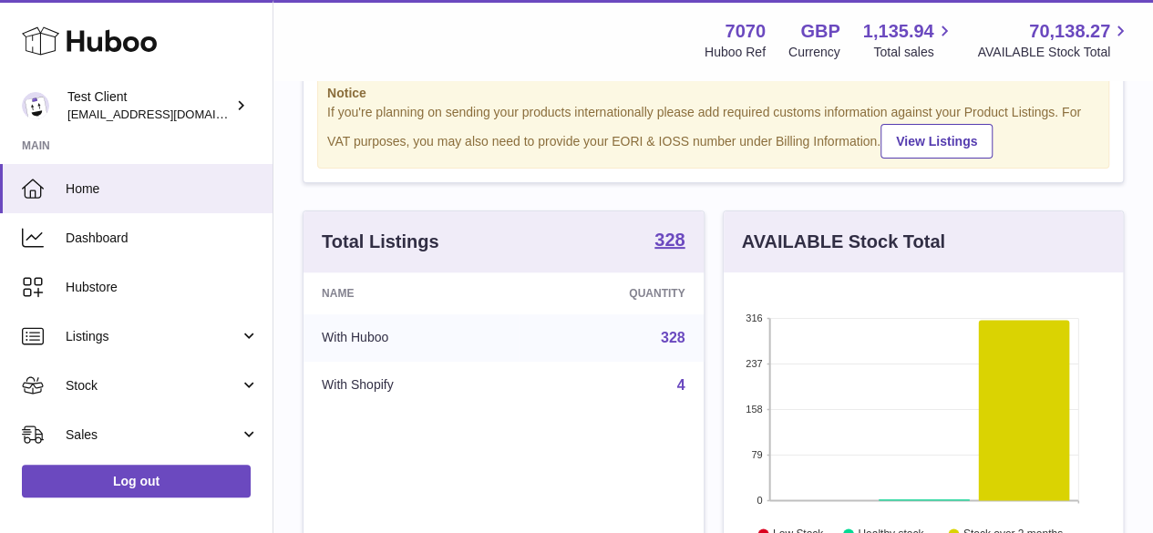
scroll to position [0, 0]
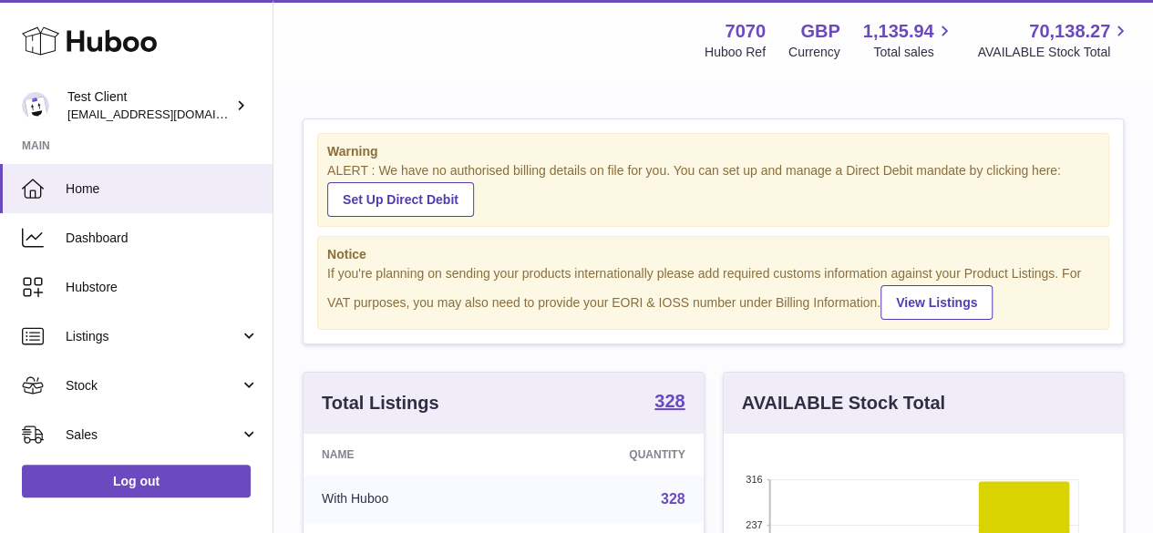
drag, startPoint x: 685, startPoint y: 220, endPoint x: 718, endPoint y: 242, distance: 39.4
click at [718, 242] on div "Notice If you're planning on sending your products internationally please add r…" at bounding box center [713, 283] width 792 height 94
drag, startPoint x: 718, startPoint y: 242, endPoint x: 804, endPoint y: 294, distance: 100.7
click at [804, 294] on div "Notice If you're planning on sending your products internationally please add r…" at bounding box center [713, 283] width 792 height 94
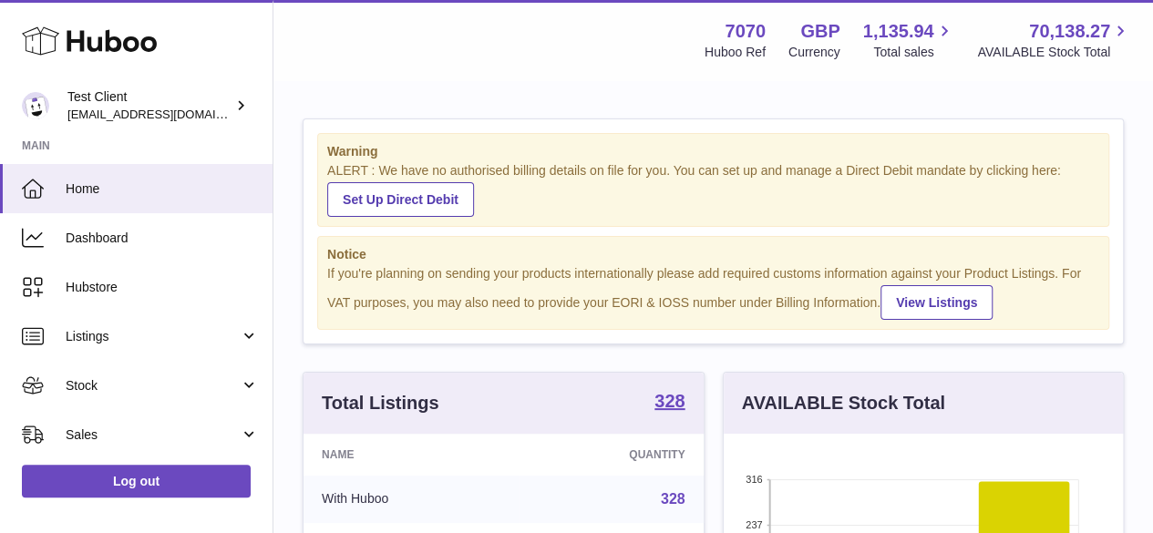
click at [804, 294] on div "If you're planning on sending your products internationally please add required…" at bounding box center [713, 292] width 772 height 55
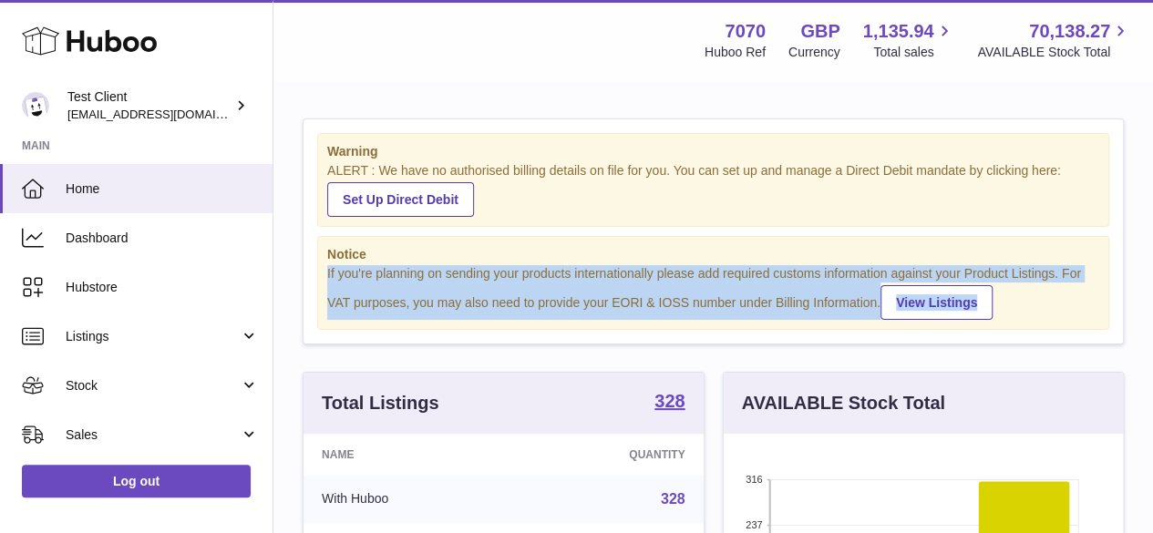
click at [804, 294] on div "If you're planning on sending your products internationally please add required…" at bounding box center [713, 292] width 772 height 55
click at [722, 269] on div "If you're planning on sending your products internationally please add required…" at bounding box center [713, 292] width 772 height 55
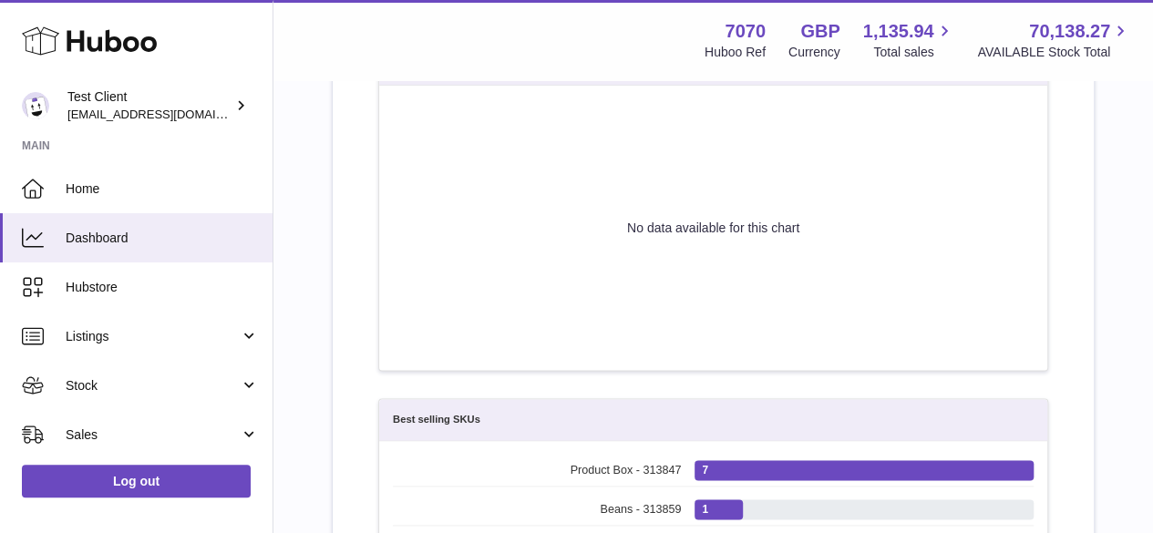
scroll to position [969, 0]
